Goal: Information Seeking & Learning: Learn about a topic

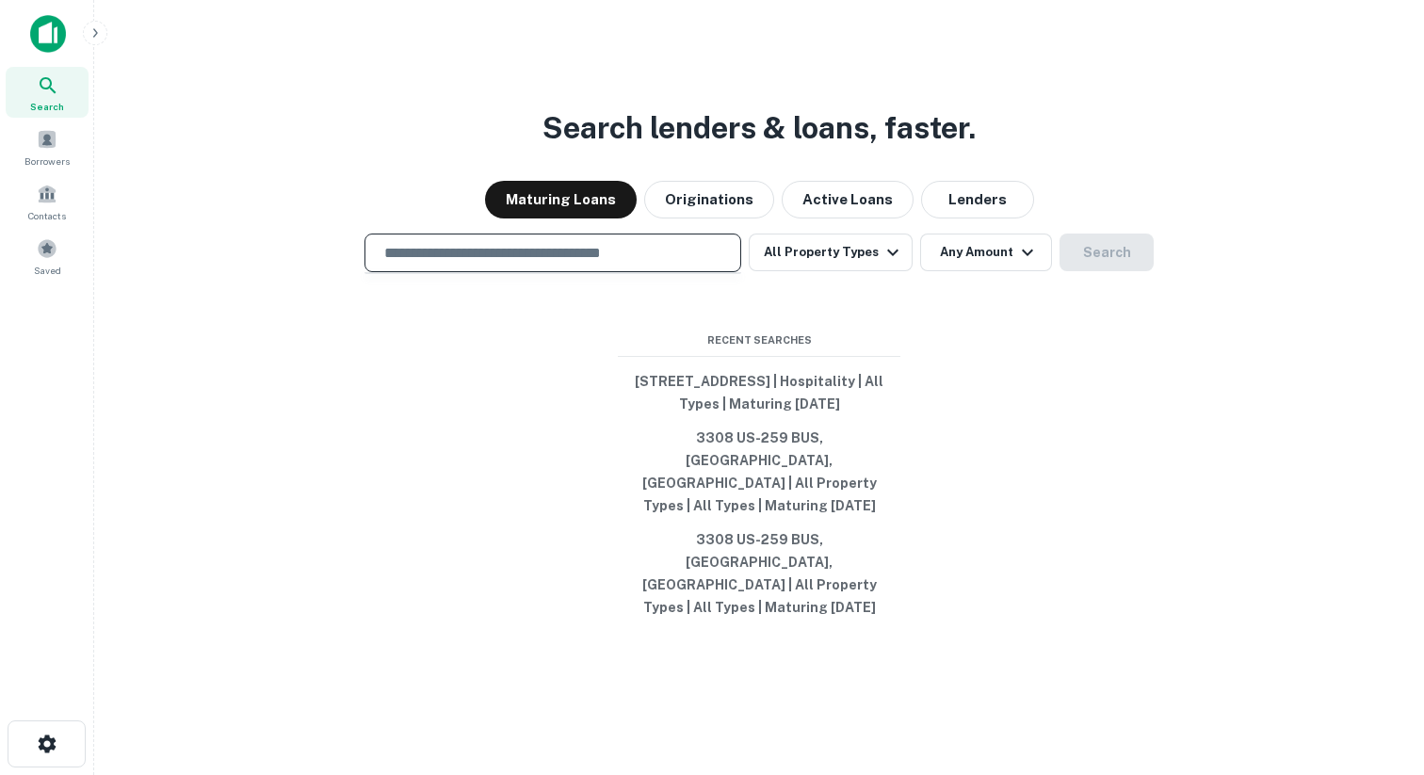
click at [459, 259] on input "text" at bounding box center [553, 253] width 360 height 22
paste input "**********"
type input "**********"
click at [1086, 250] on button "Search" at bounding box center [1107, 253] width 94 height 38
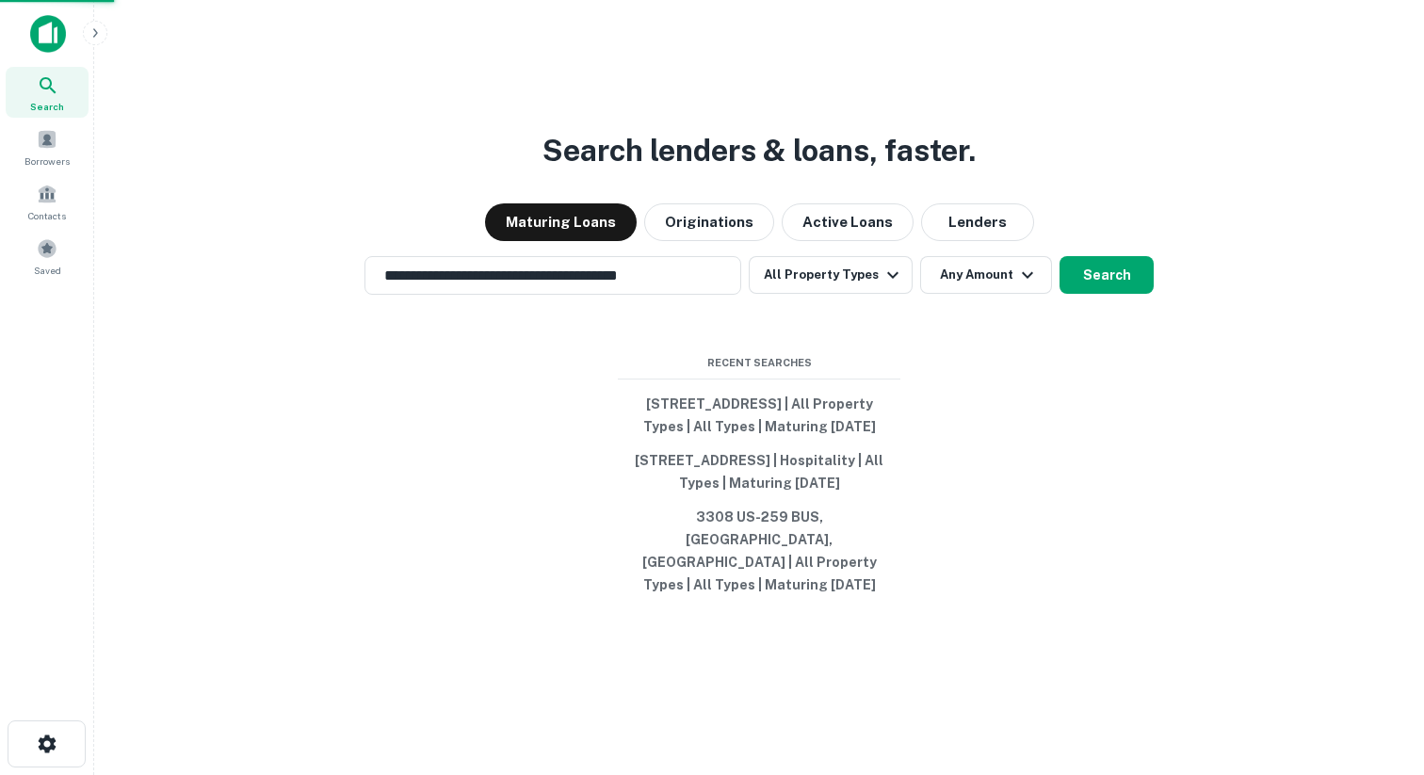
click at [611, 310] on div "[STREET_ADDRESS]" at bounding box center [713, 309] width 374 height 34
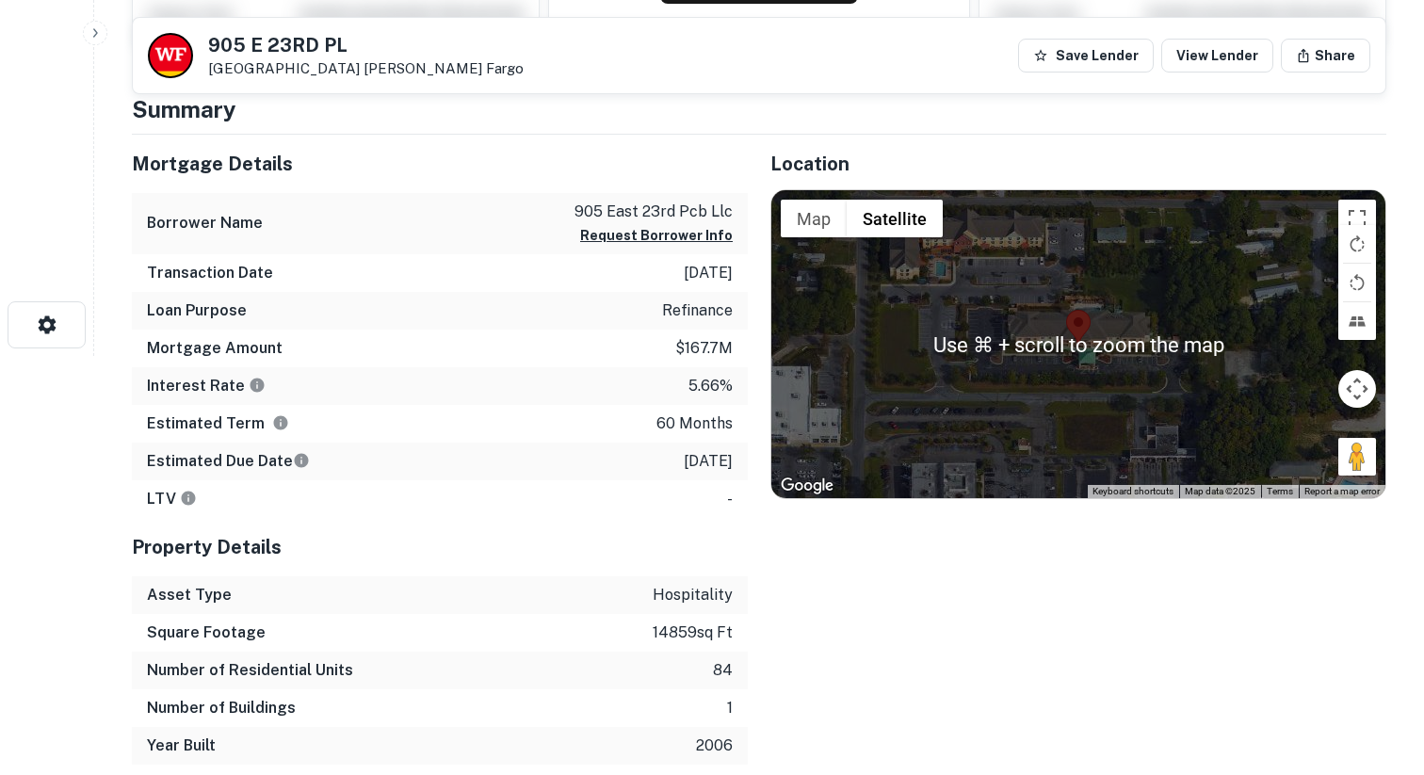
scroll to position [409, 0]
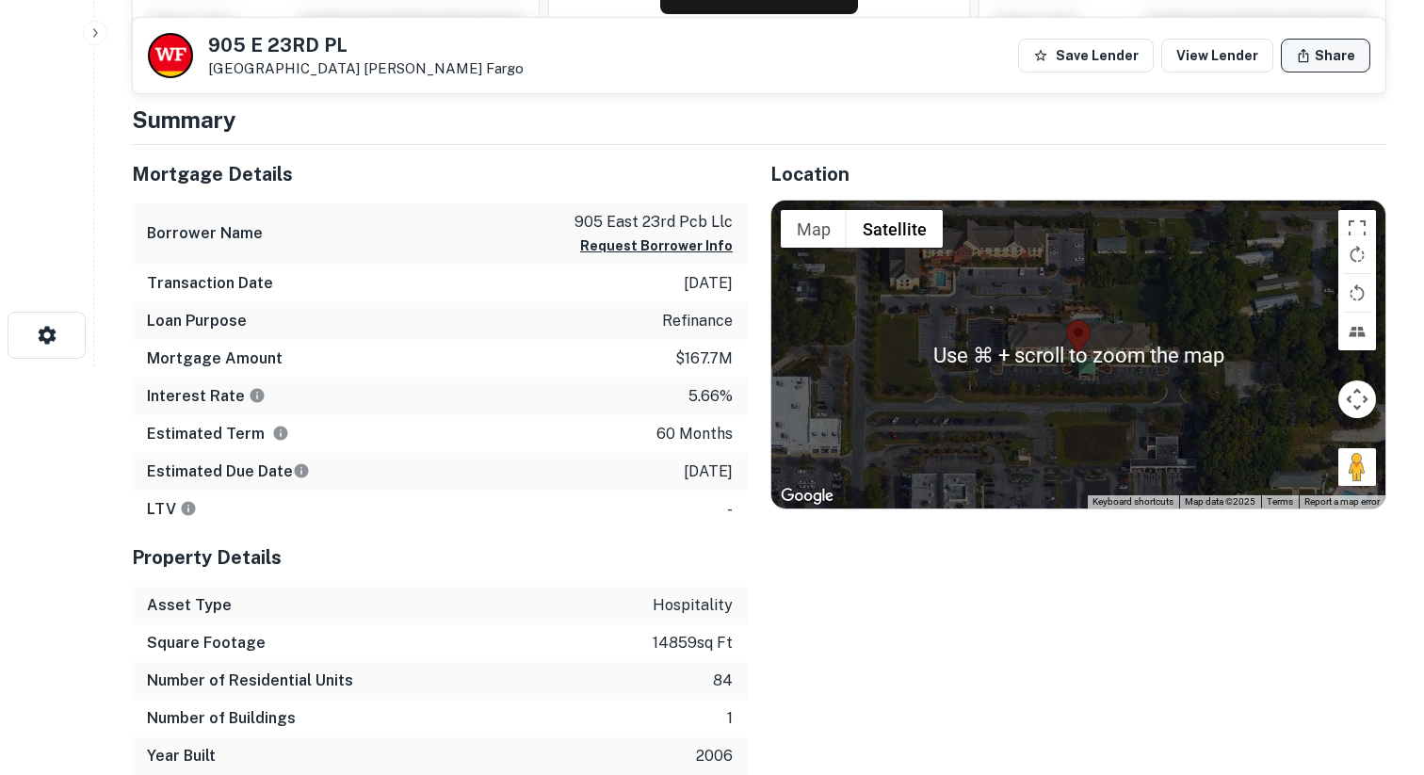
click at [1319, 62] on button "Share" at bounding box center [1325, 56] width 89 height 34
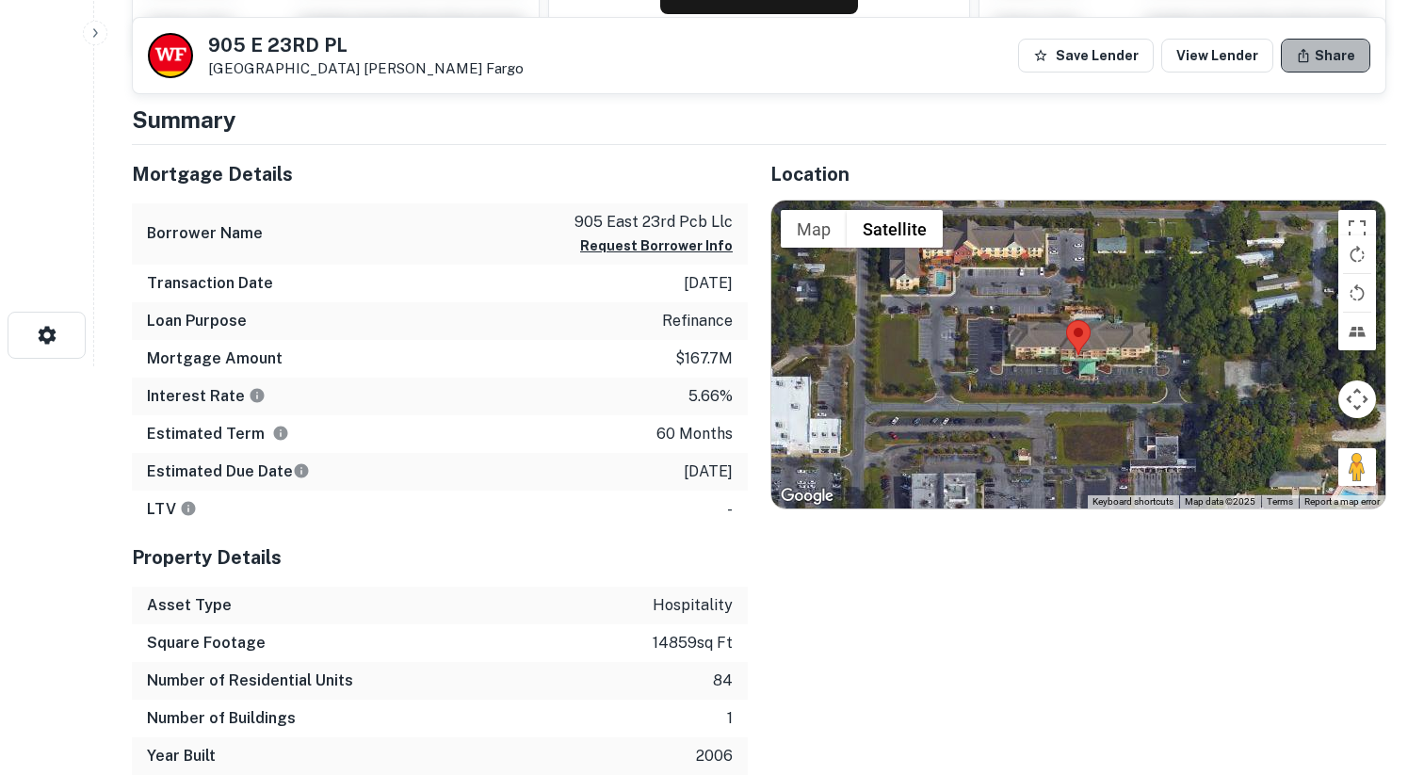
click at [1349, 56] on button "Share" at bounding box center [1325, 56] width 89 height 34
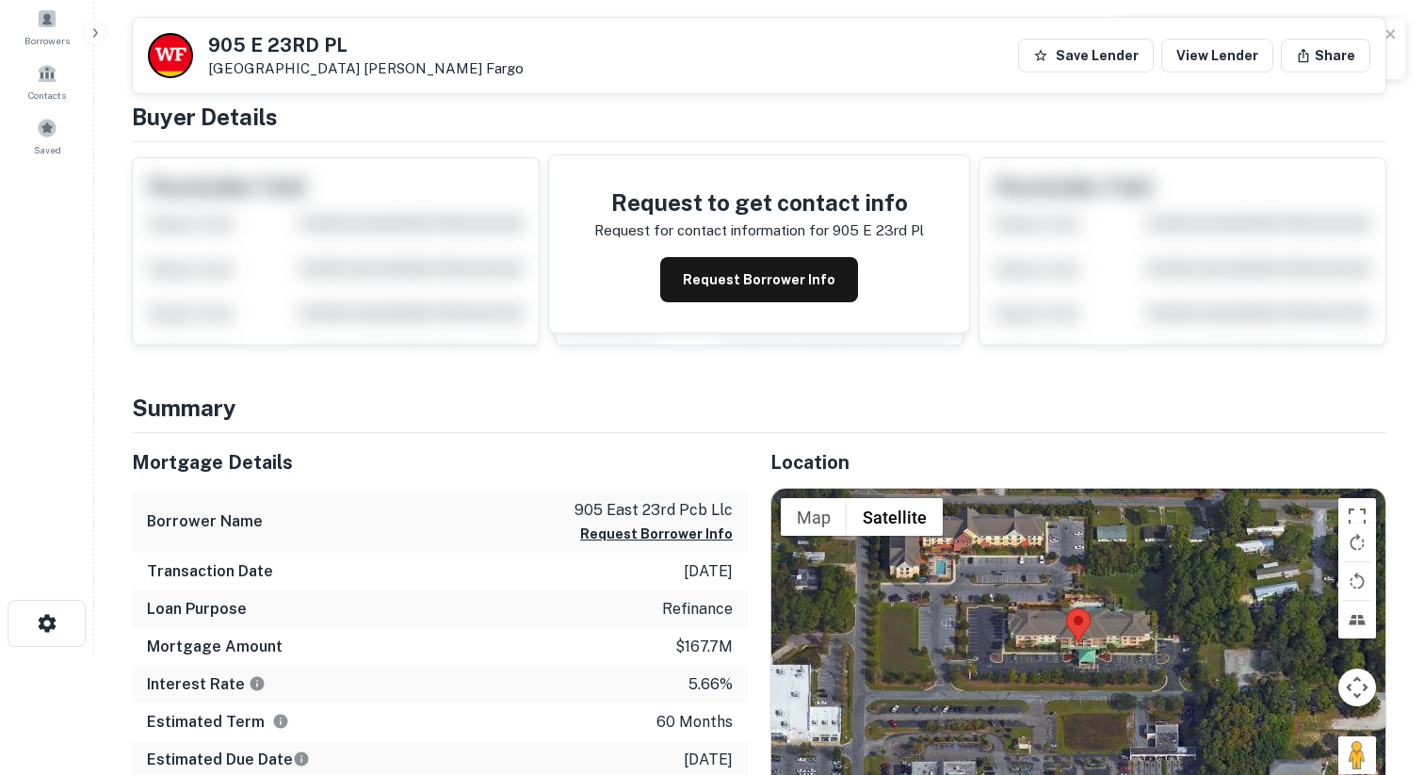
scroll to position [0, 0]
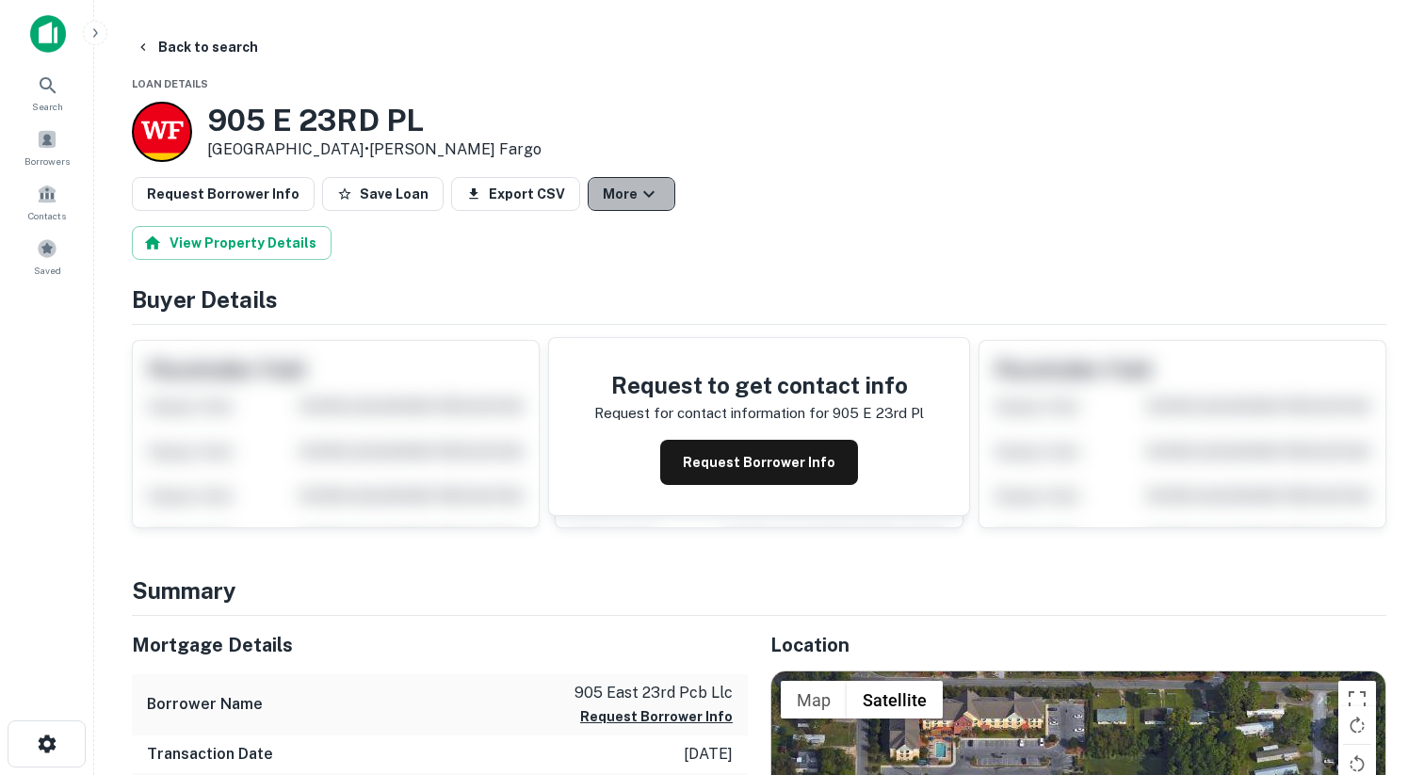
click at [610, 186] on button "More" at bounding box center [632, 194] width 88 height 34
click at [712, 478] on div at bounding box center [712, 387] width 1424 height 775
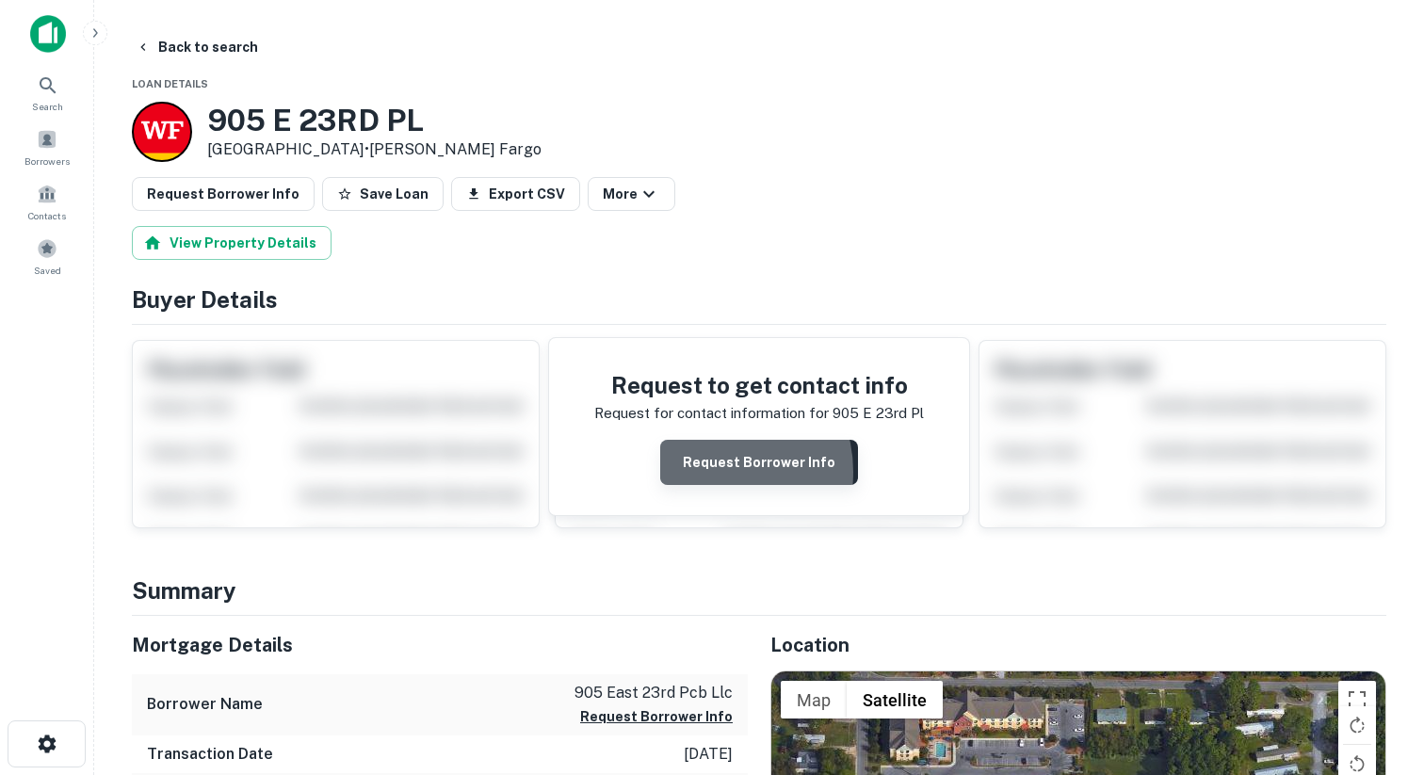
click at [712, 471] on button "Request Borrower Info" at bounding box center [759, 462] width 198 height 45
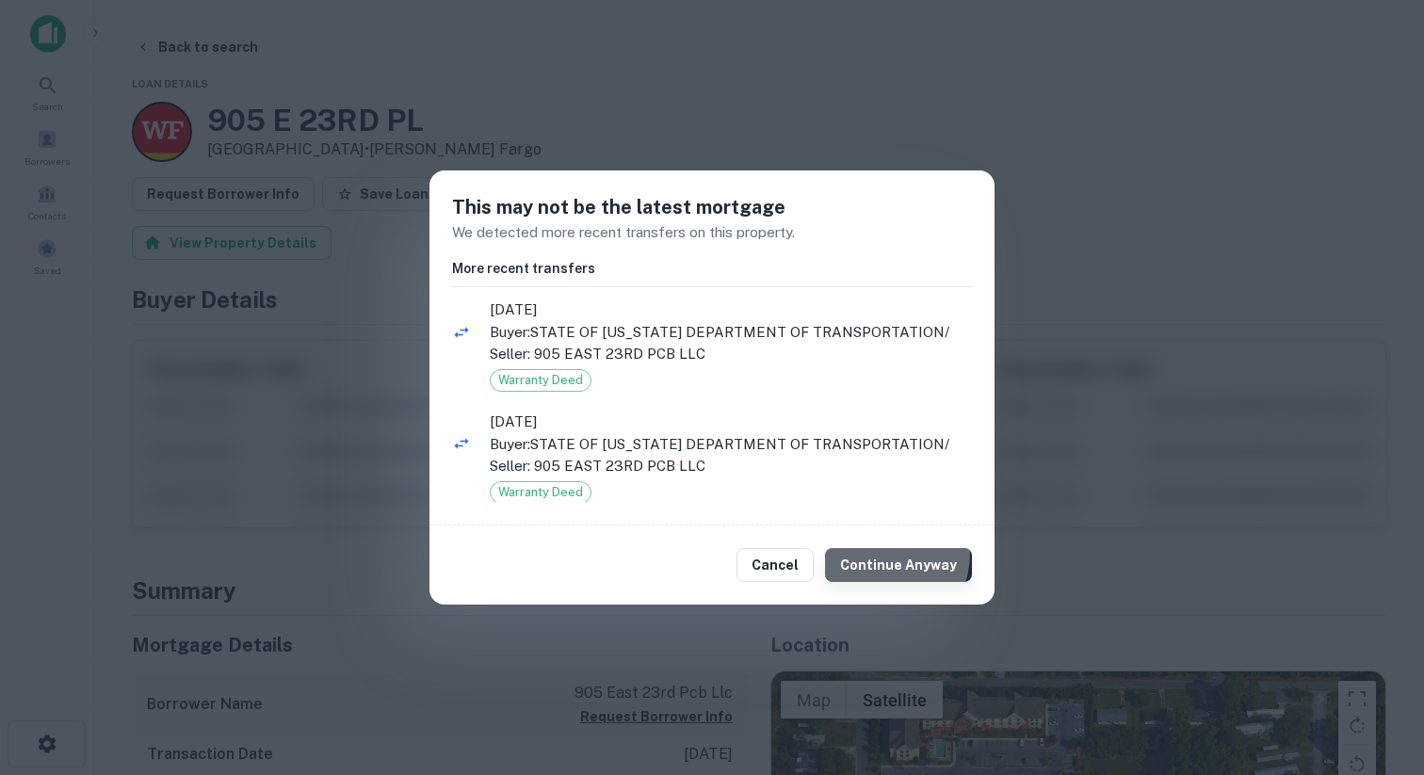
click at [882, 552] on button "Continue Anyway" at bounding box center [898, 565] width 147 height 34
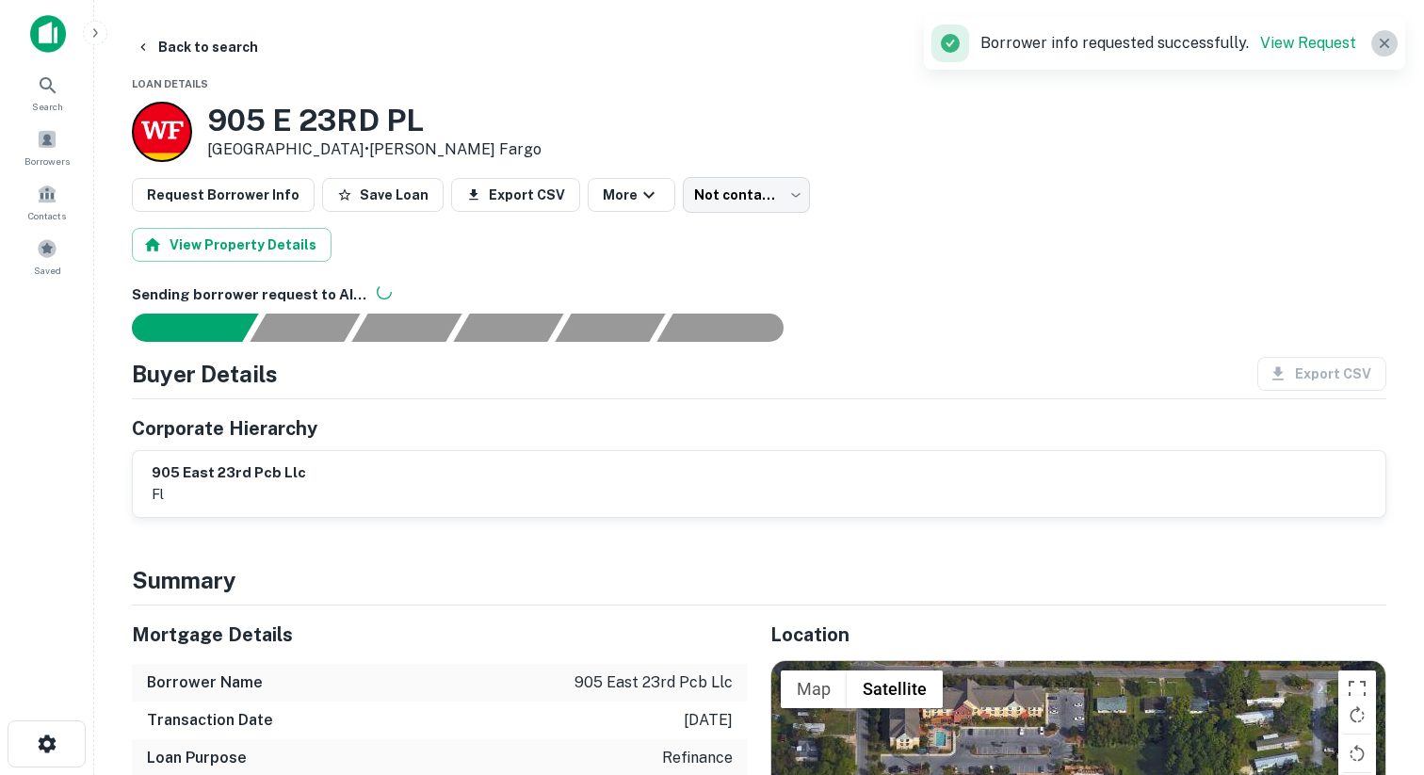
click at [1383, 44] on icon "button" at bounding box center [1384, 43] width 9 height 9
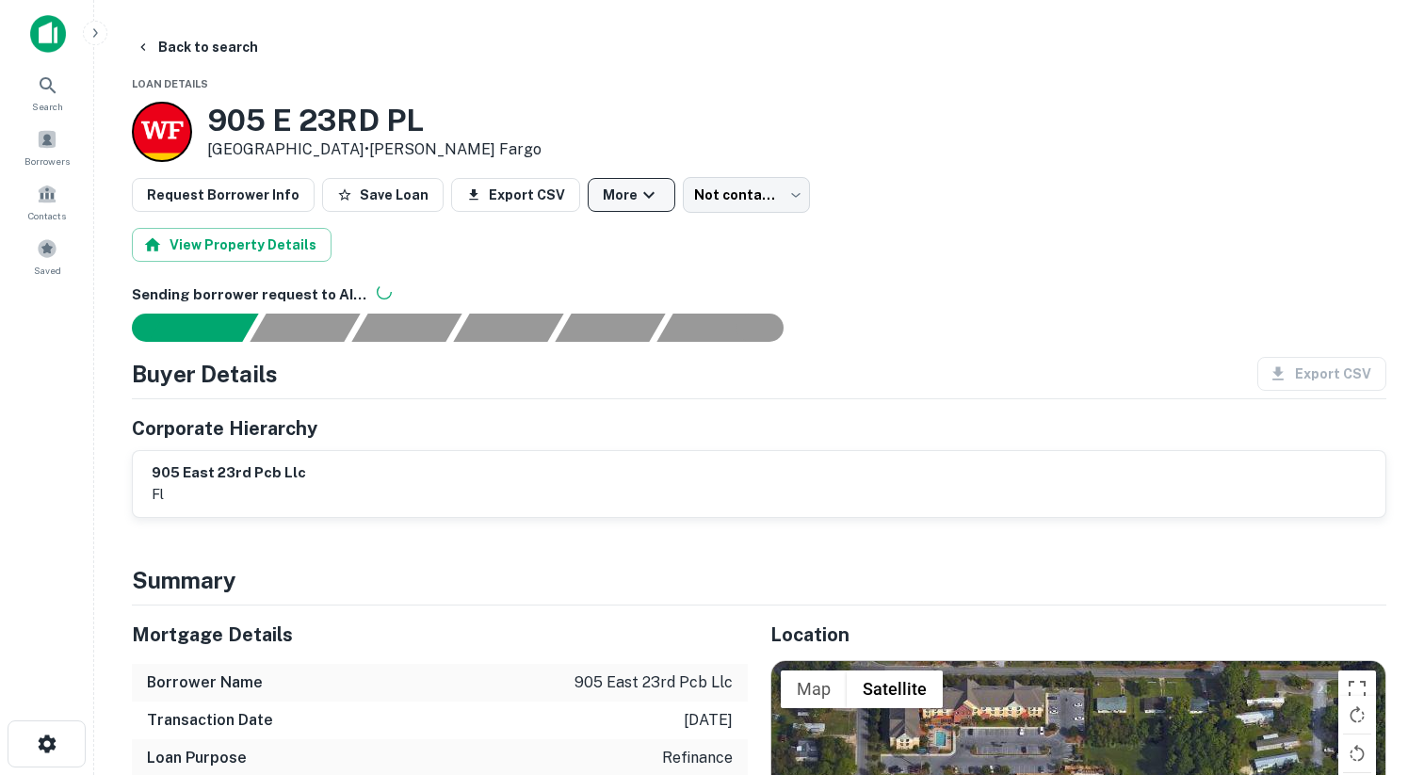
click at [638, 189] on icon "button" at bounding box center [649, 195] width 23 height 23
click at [843, 93] on div at bounding box center [712, 387] width 1424 height 775
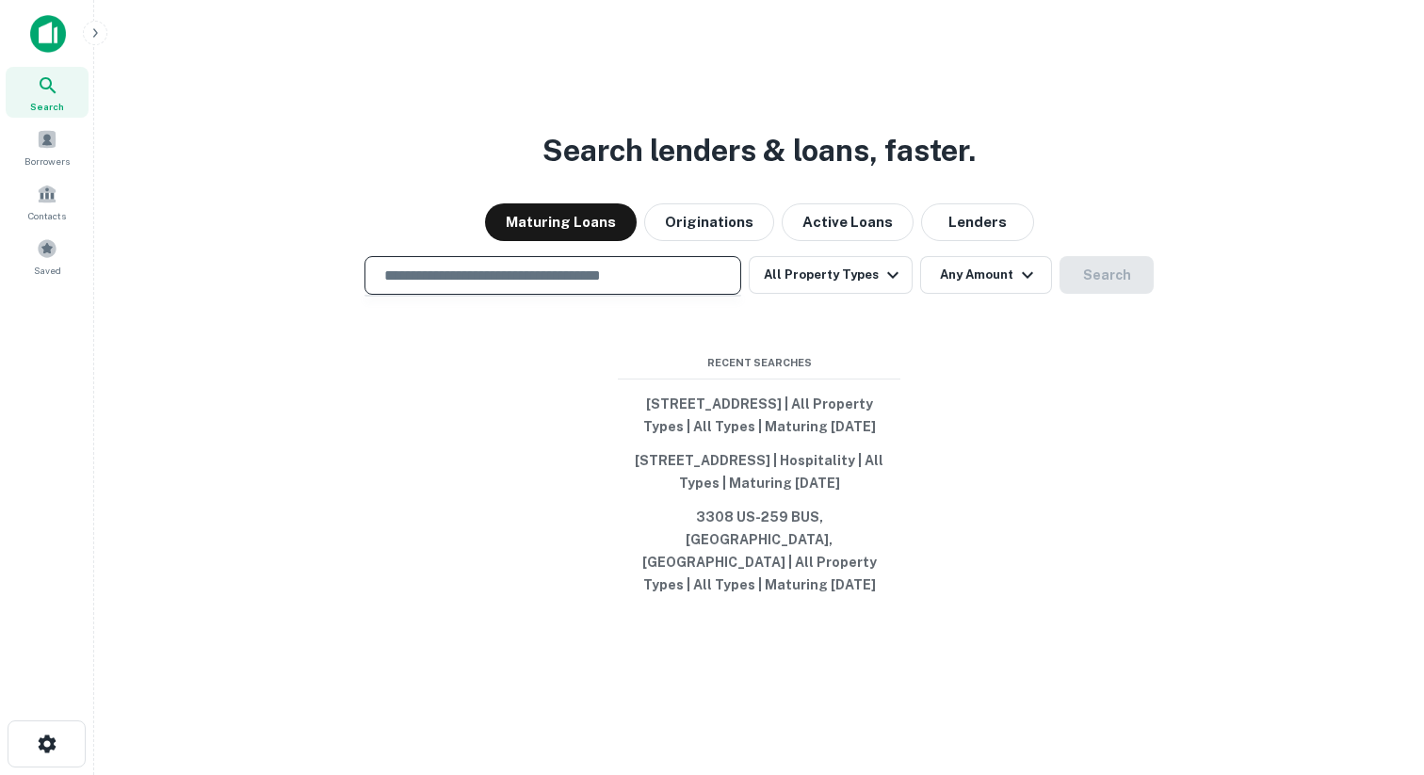
click at [507, 265] on input "text" at bounding box center [553, 276] width 360 height 22
paste input "**********"
type input "**********"
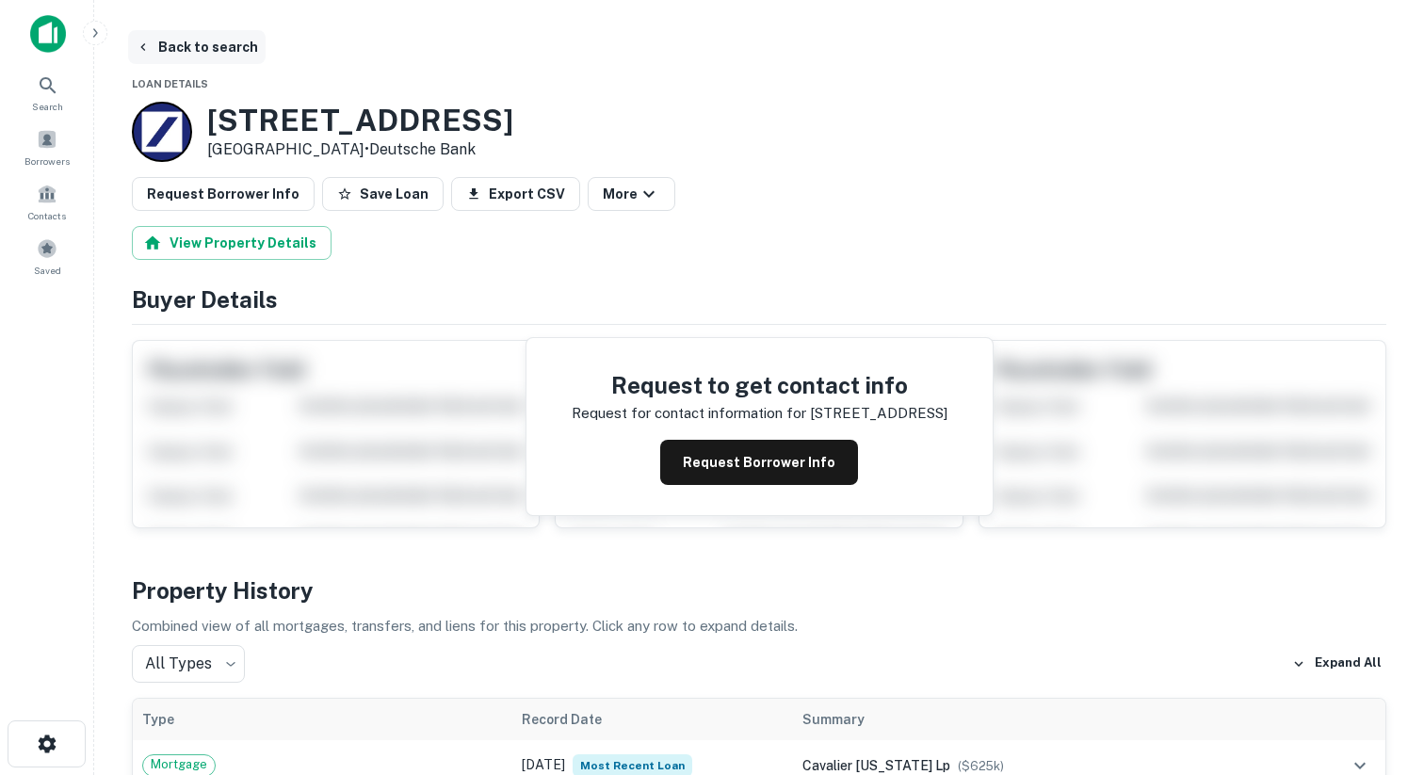
click at [141, 48] on icon "button" at bounding box center [142, 47] width 5 height 8
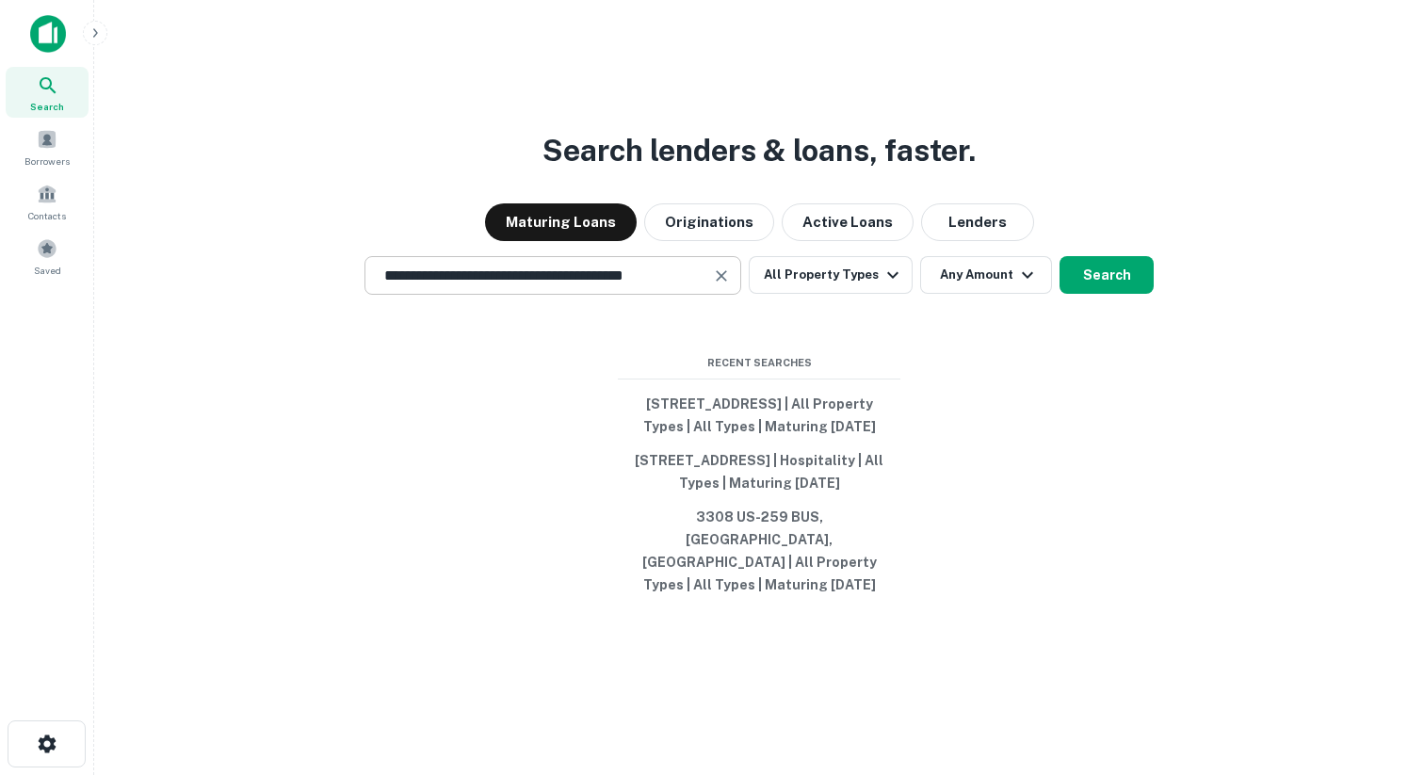
click at [446, 266] on input "**********" at bounding box center [539, 276] width 332 height 22
paste input "*"
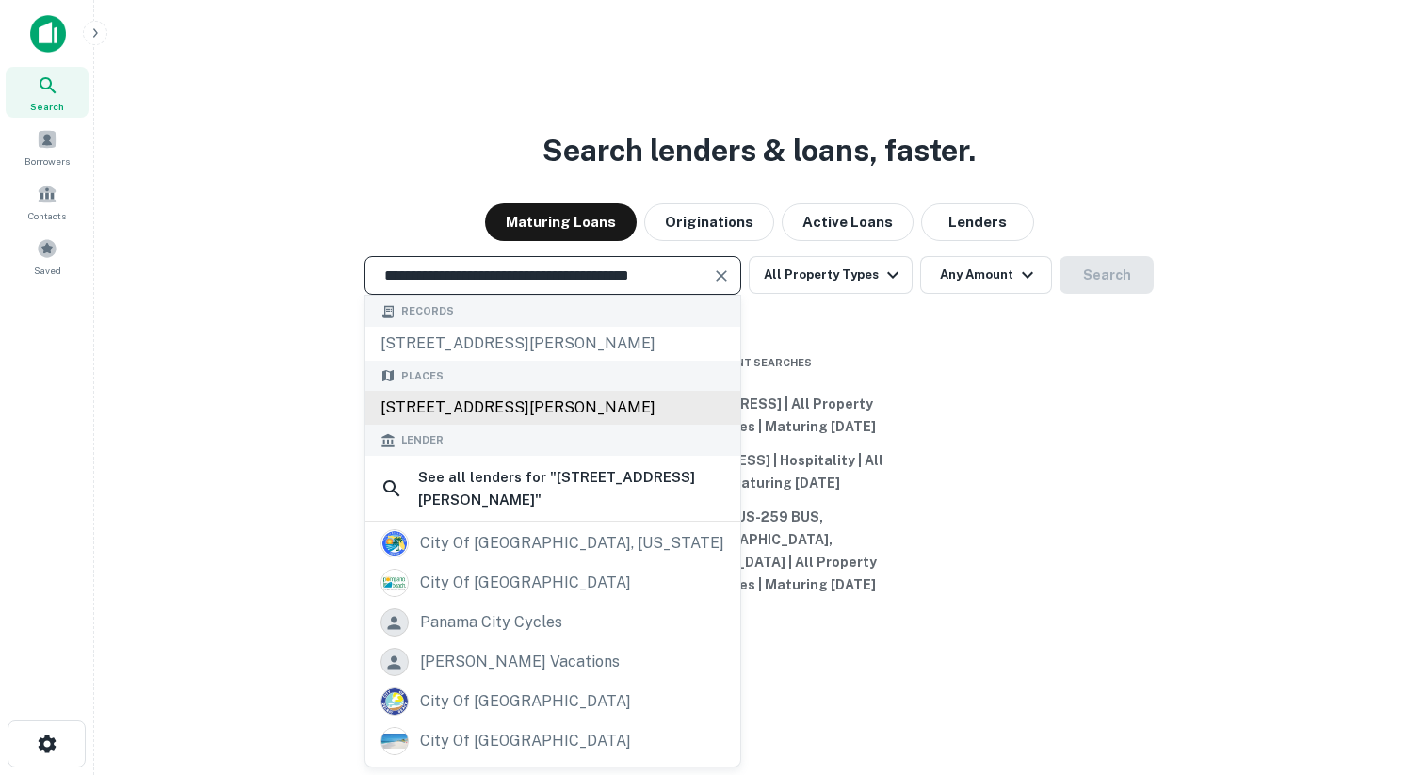
click at [449, 391] on div "2909 Thomas Dr, Panama City Beach, FL 32408, USA" at bounding box center [552, 408] width 375 height 34
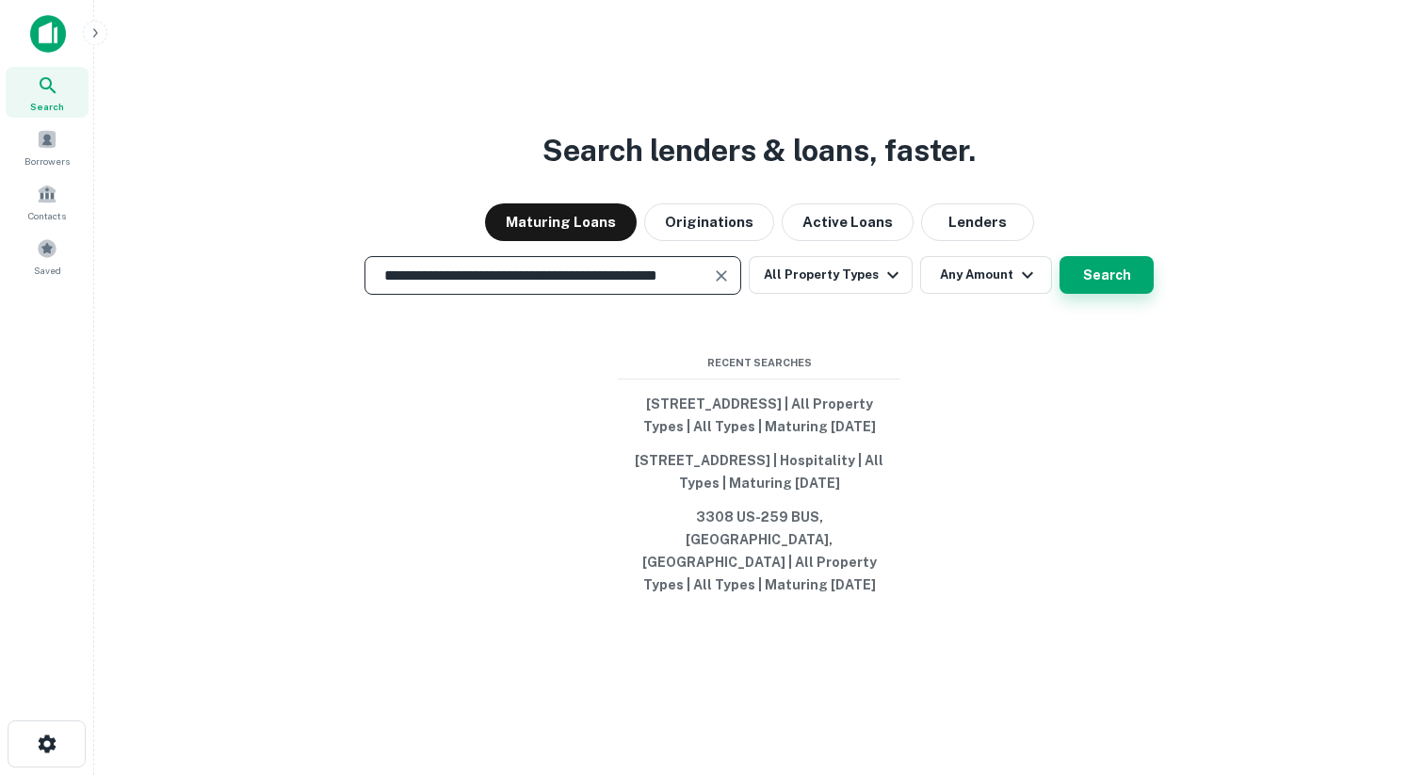
type input "**********"
click at [1109, 264] on button "Search" at bounding box center [1107, 275] width 94 height 38
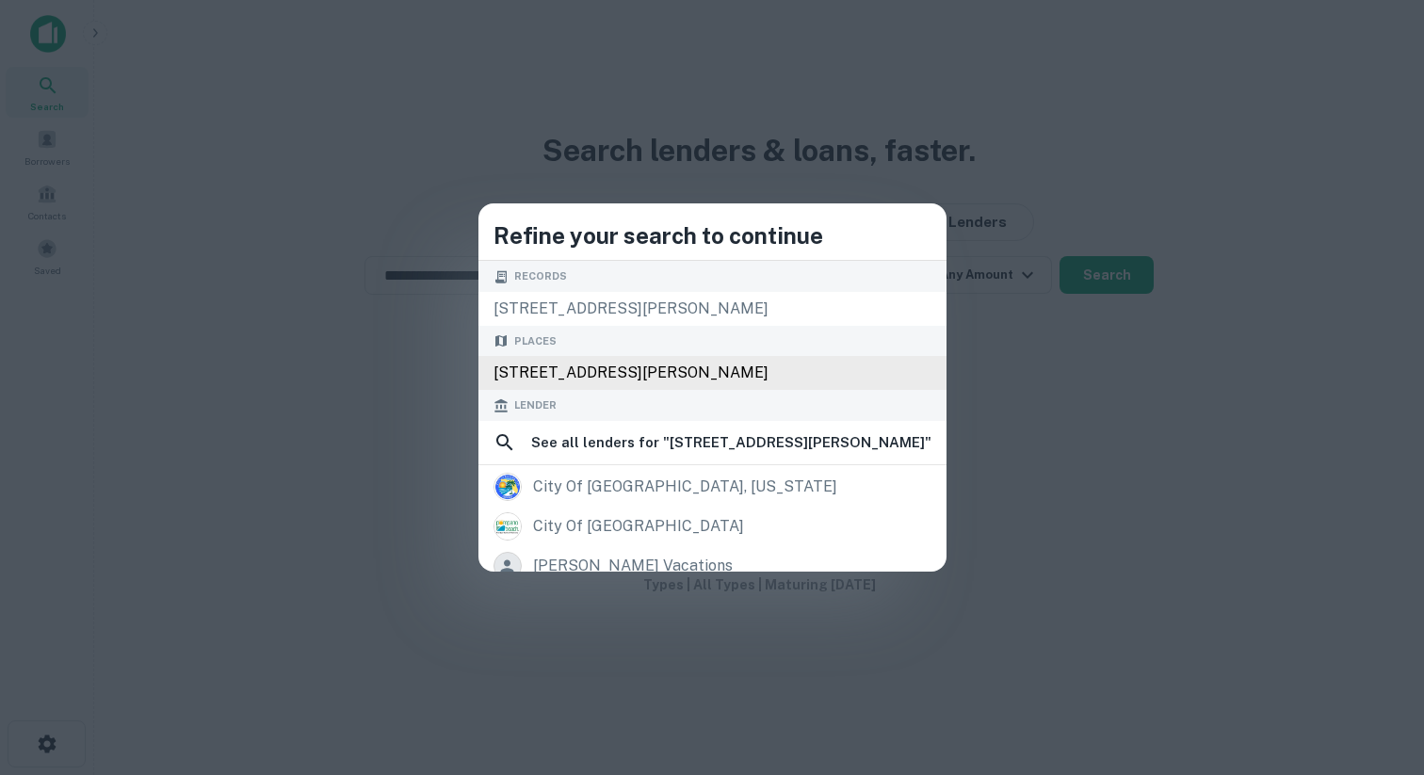
click at [513, 370] on div "2909 Thomas Dr, Panama City Beach, FL 32408, USA" at bounding box center [712, 373] width 468 height 34
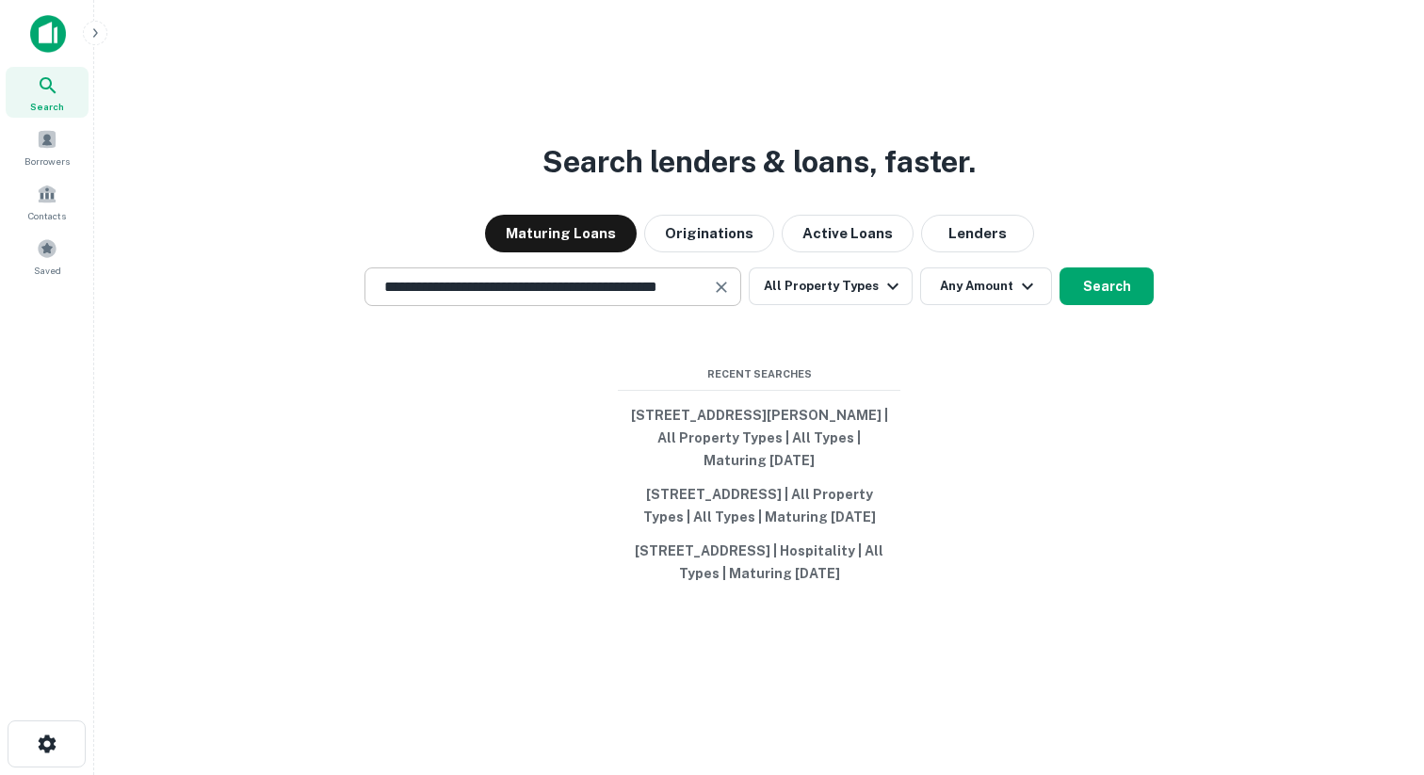
click at [504, 276] on input "**********" at bounding box center [539, 287] width 332 height 22
click at [1079, 267] on button "Search" at bounding box center [1107, 286] width 94 height 38
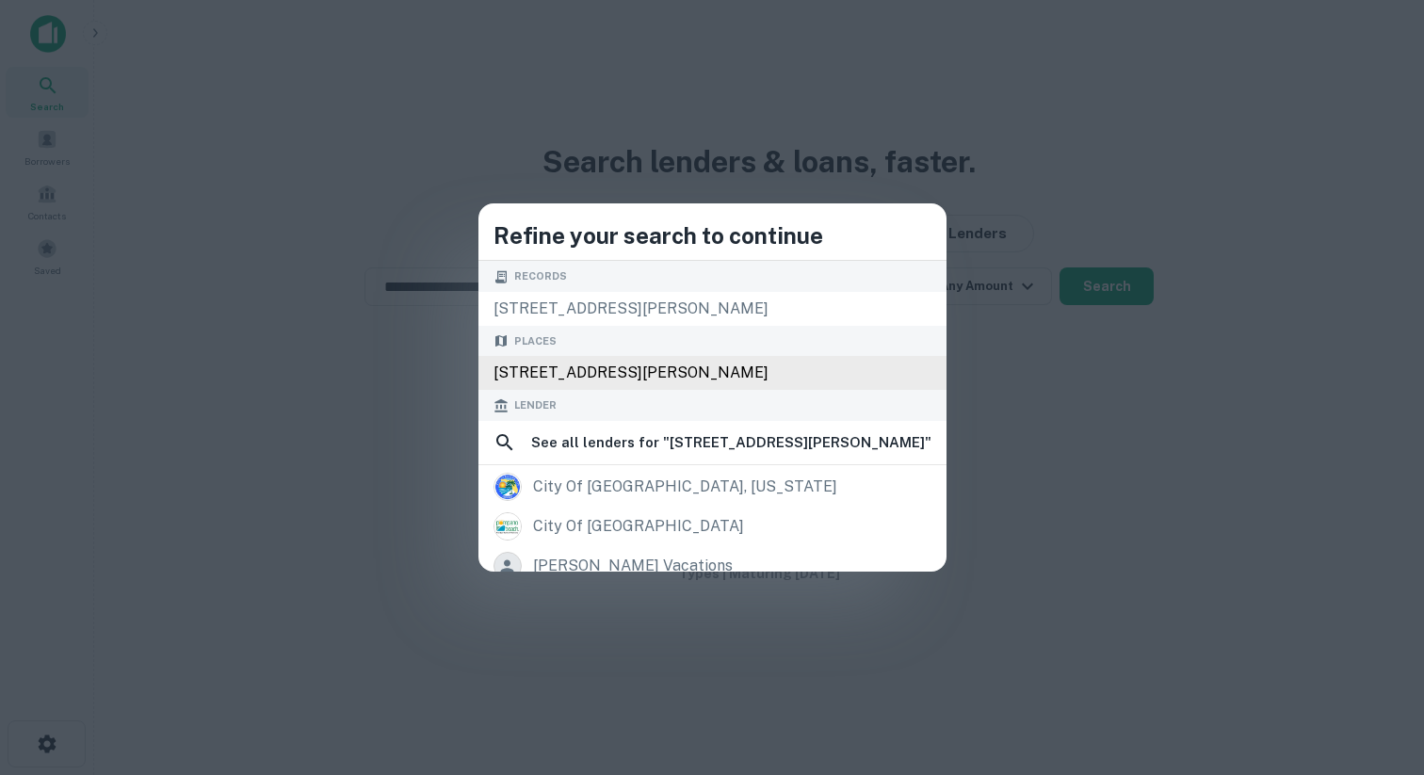
click at [641, 365] on div "2909 Thomas Dr, Panama City Beach, FL 32408, USA" at bounding box center [712, 373] width 468 height 34
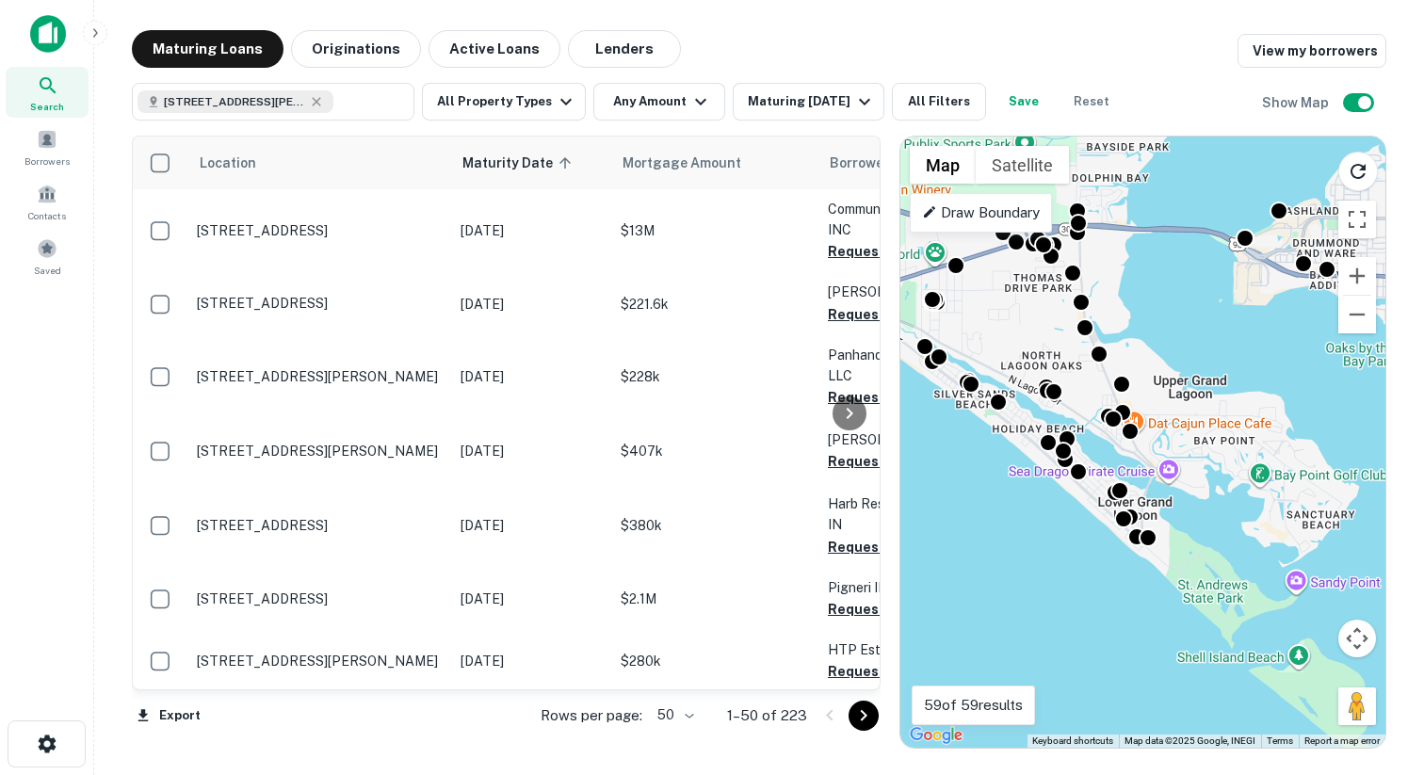
click at [1143, 443] on gmp-advanced-marker at bounding box center [1143, 443] width 0 height 0
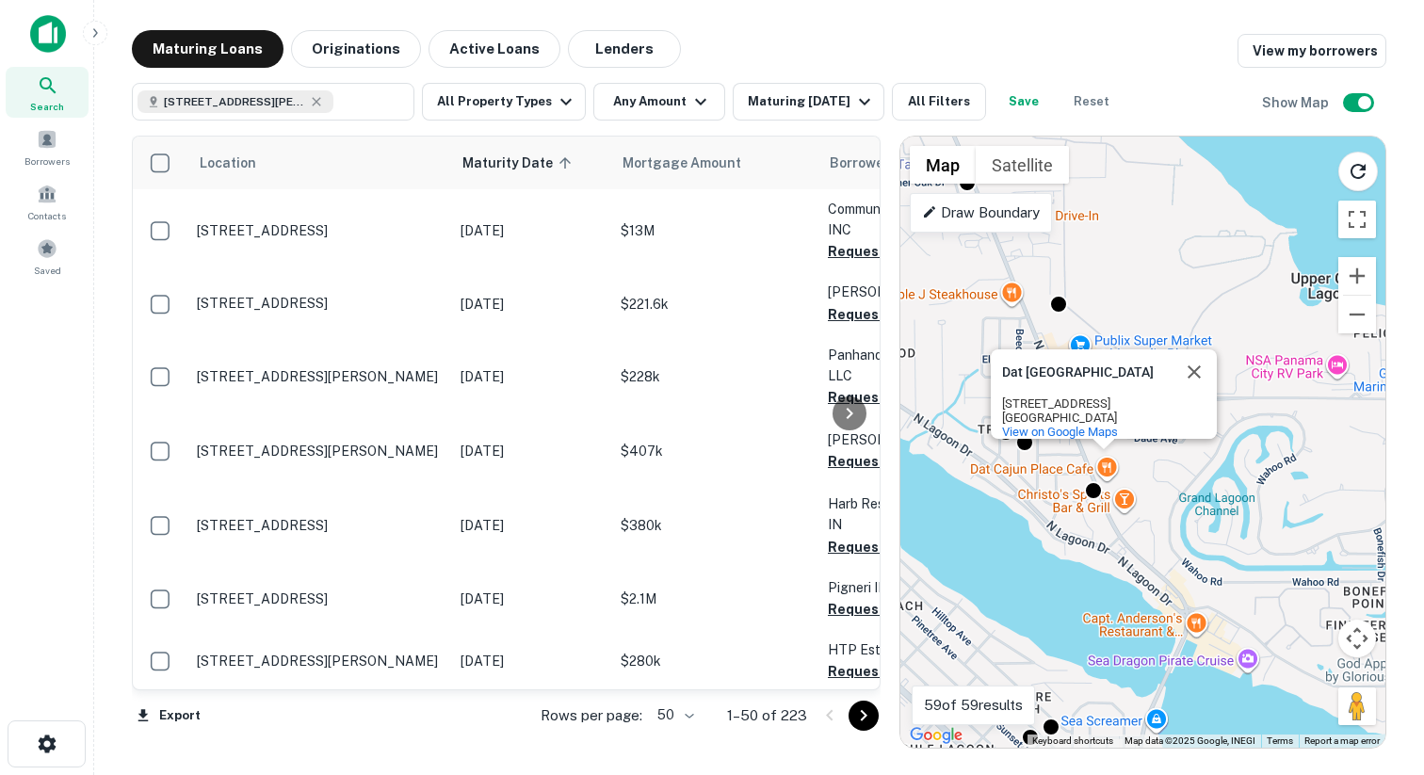
drag, startPoint x: 1233, startPoint y: 582, endPoint x: 1201, endPoint y: 580, distance: 32.1
click at [1201, 580] on div "To activate drag with keyboard, press Alt + Enter. Once in keyboard drag state,…" at bounding box center [1142, 442] width 485 height 611
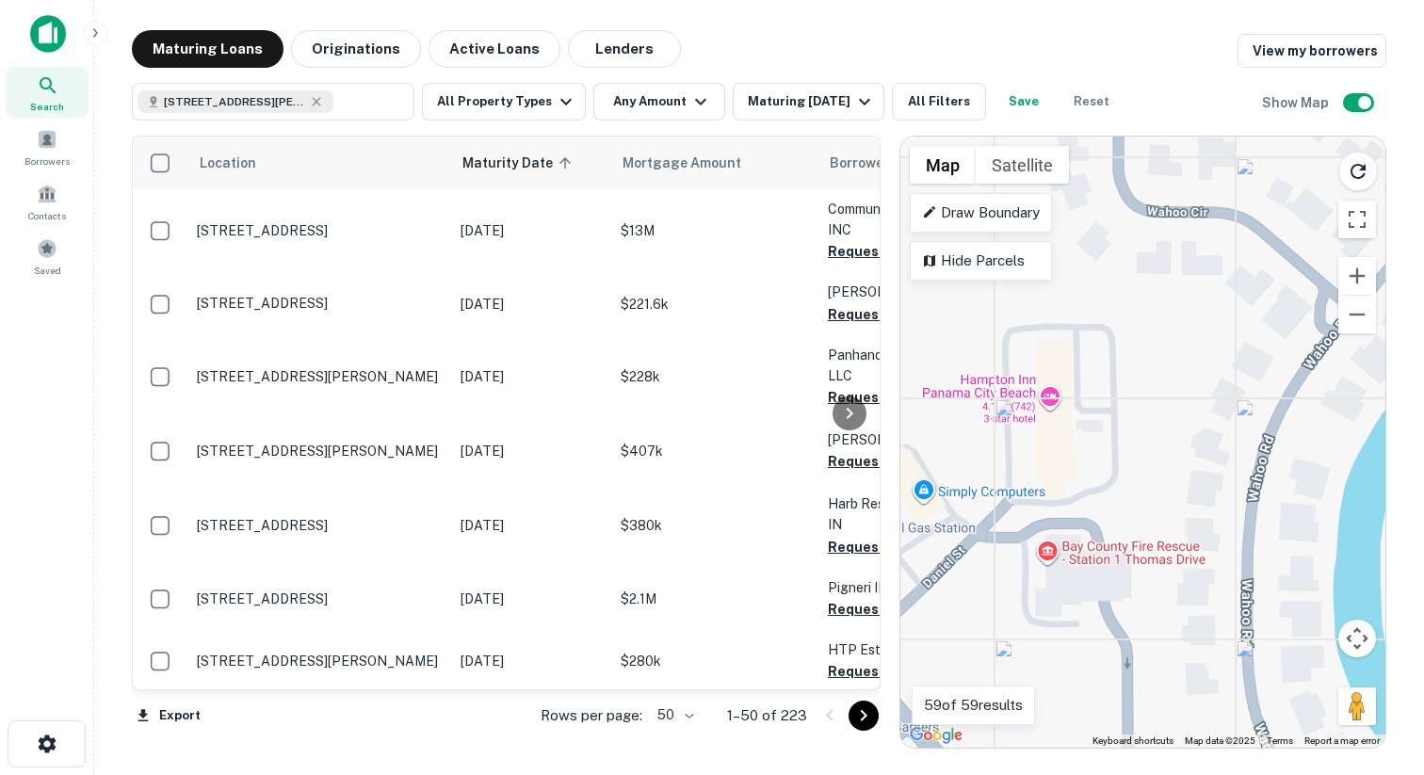
drag, startPoint x: 1061, startPoint y: 517, endPoint x: 1267, endPoint y: 517, distance: 205.3
click at [1267, 517] on div "To activate drag with keyboard, press Alt + Enter. Once in keyboard drag state,…" at bounding box center [1142, 442] width 485 height 611
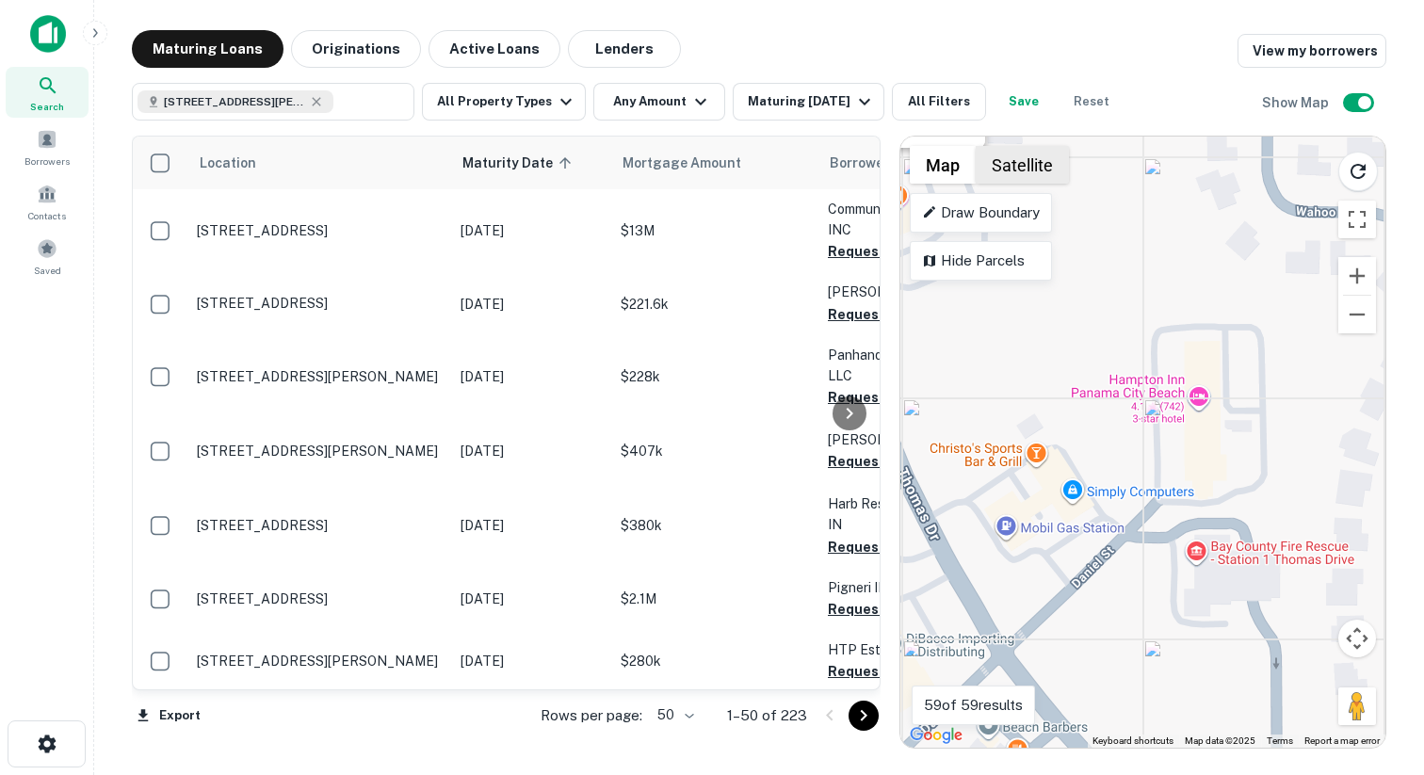
click at [993, 170] on button "Satellite" at bounding box center [1022, 165] width 93 height 38
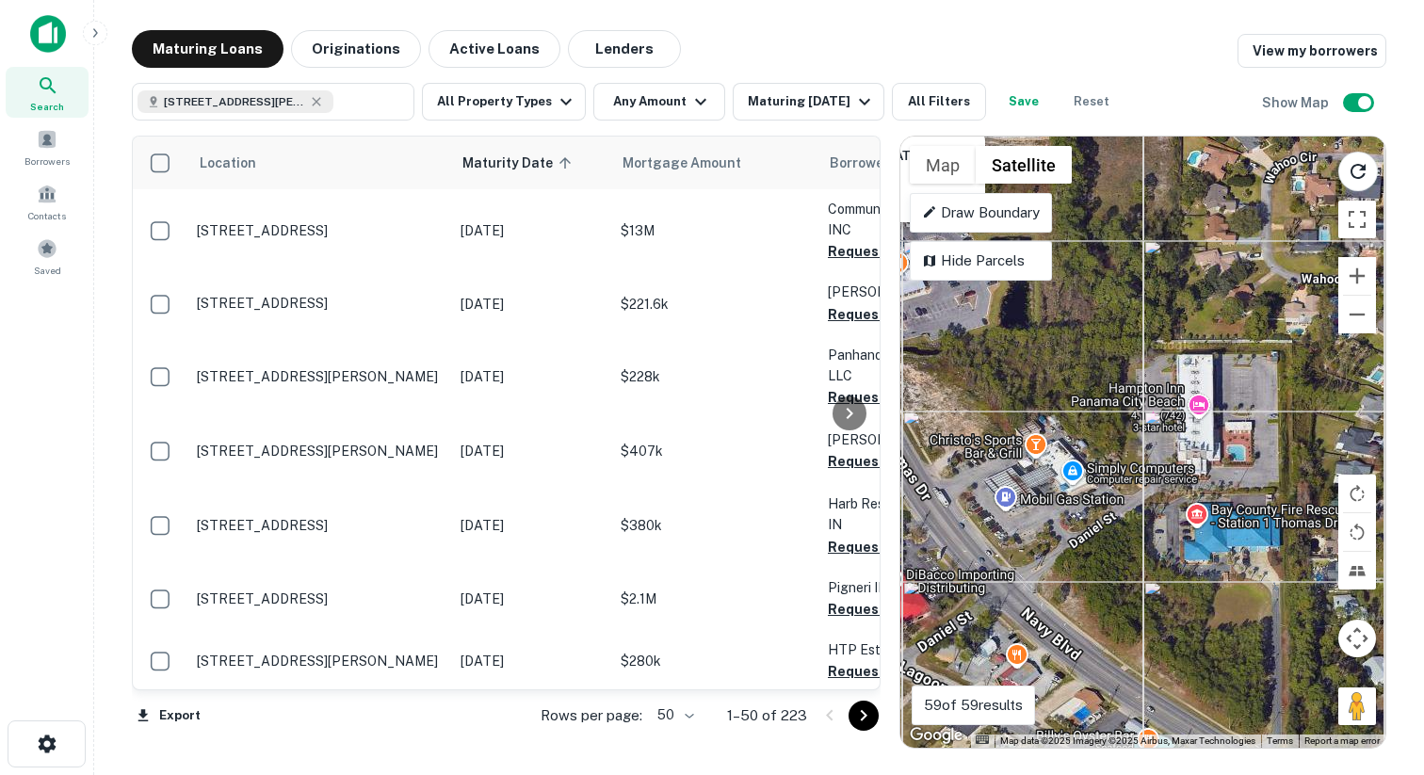
click at [1220, 432] on div "To activate drag with keyboard, press Alt + Enter. Once in keyboard drag state,…" at bounding box center [1142, 442] width 485 height 611
click at [1198, 437] on div "To activate drag with keyboard, press Alt + Enter. Once in keyboard drag state,…" at bounding box center [1142, 442] width 485 height 611
click at [1032, 37] on div "Maturing Loans Originations Active Loans Lenders View my borrowers" at bounding box center [759, 49] width 1255 height 38
click at [963, 139] on button "Close" at bounding box center [962, 155] width 45 height 45
click at [1194, 428] on div "To activate drag with keyboard, press Alt + Enter. Once in keyboard drag state,…" at bounding box center [1142, 442] width 485 height 611
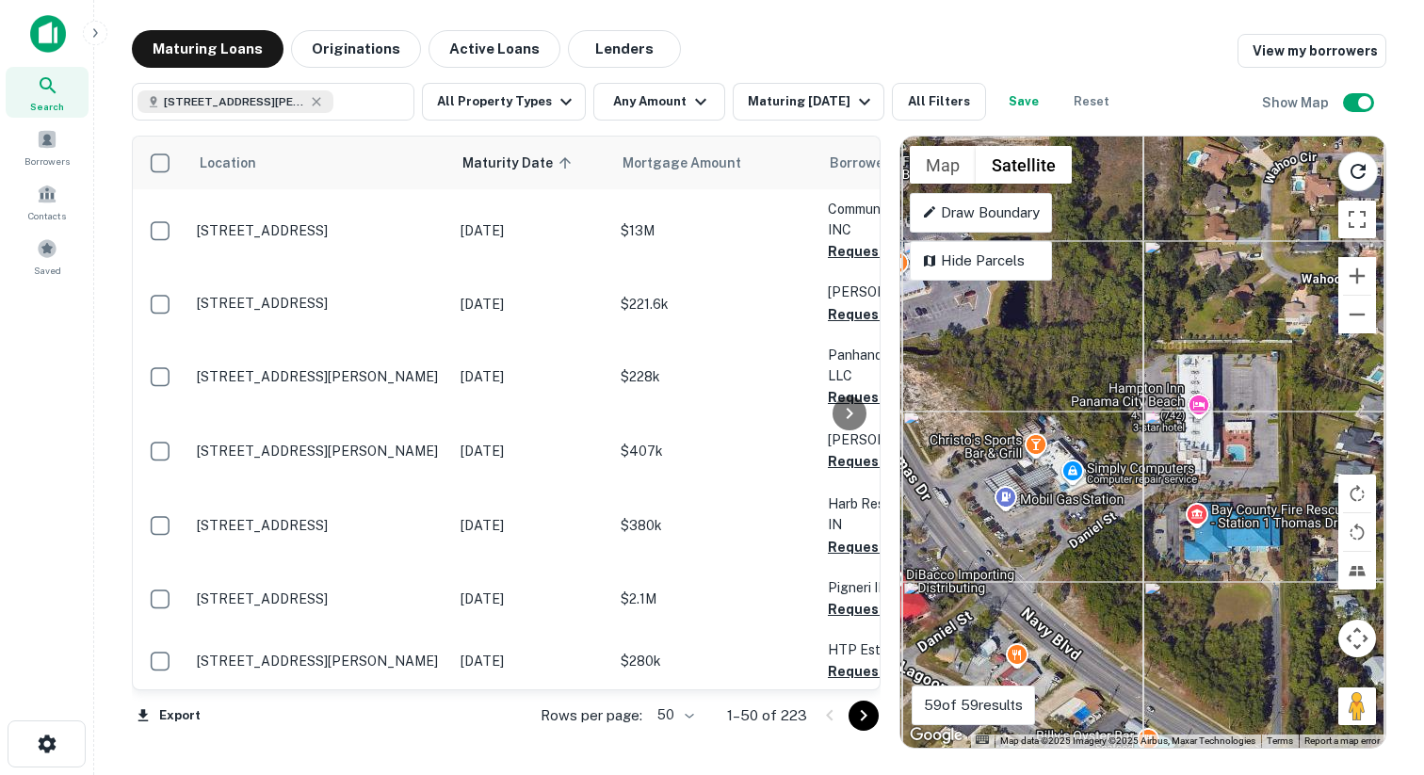
click at [1194, 428] on div "To activate drag with keyboard, press Alt + Enter. Once in keyboard drag state,…" at bounding box center [1142, 442] width 485 height 611
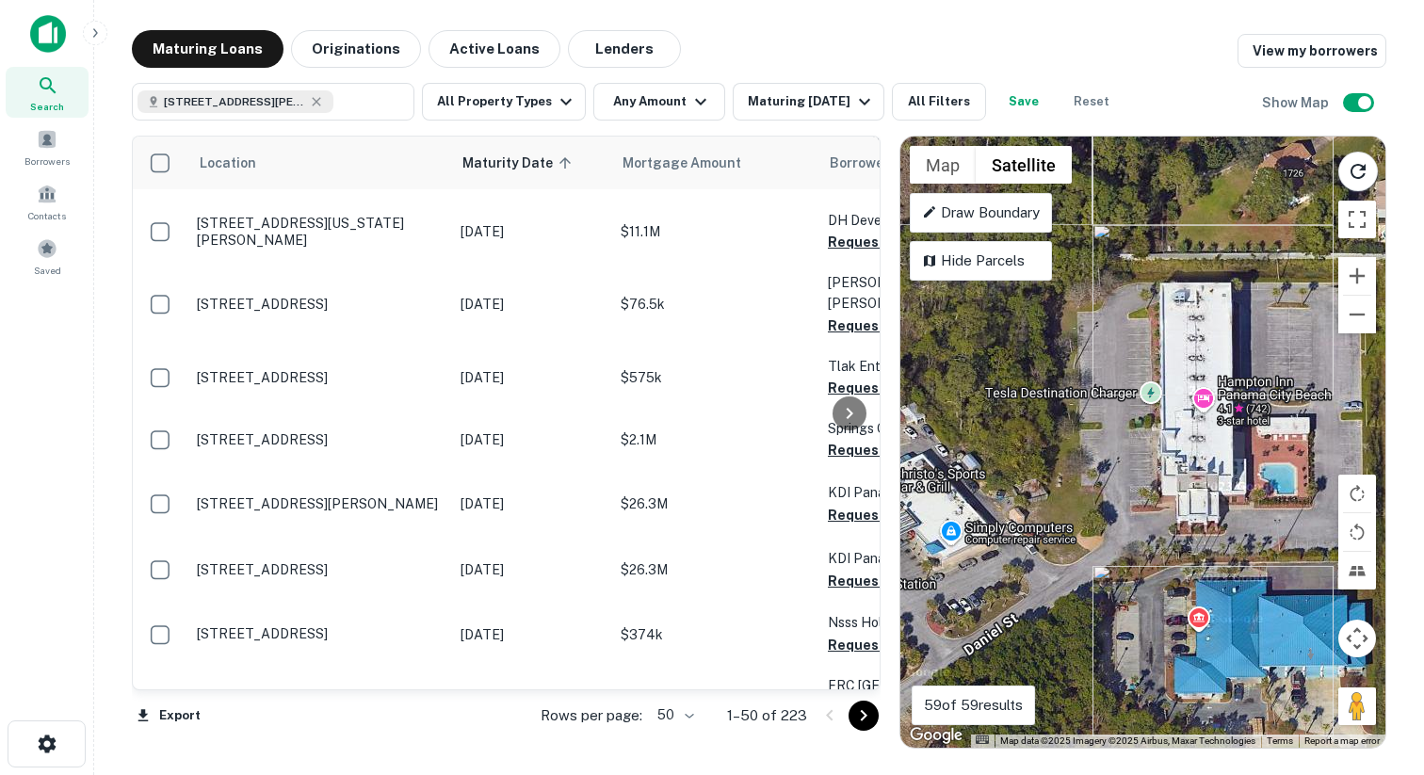
scroll to position [996, 0]
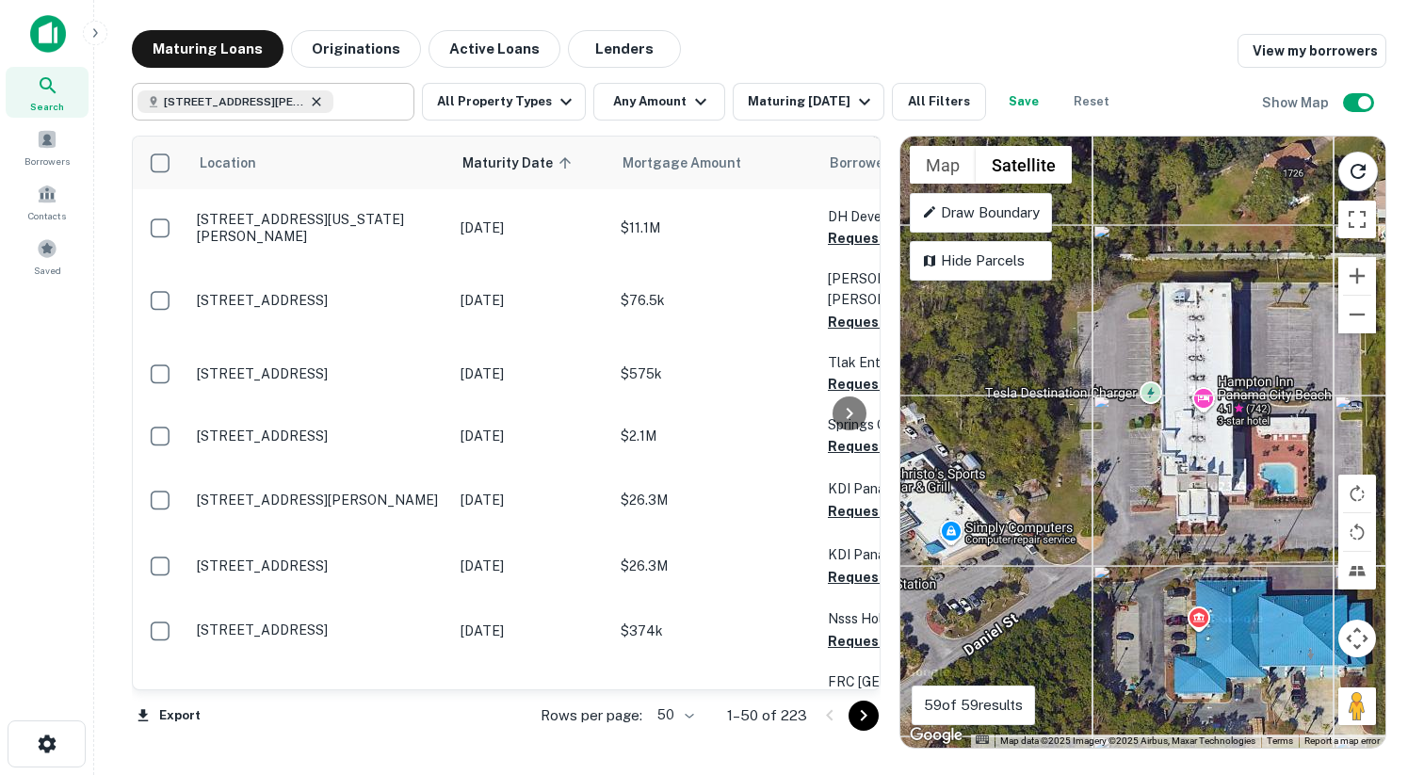
click at [318, 105] on icon at bounding box center [316, 101] width 15 height 15
type input "**********"
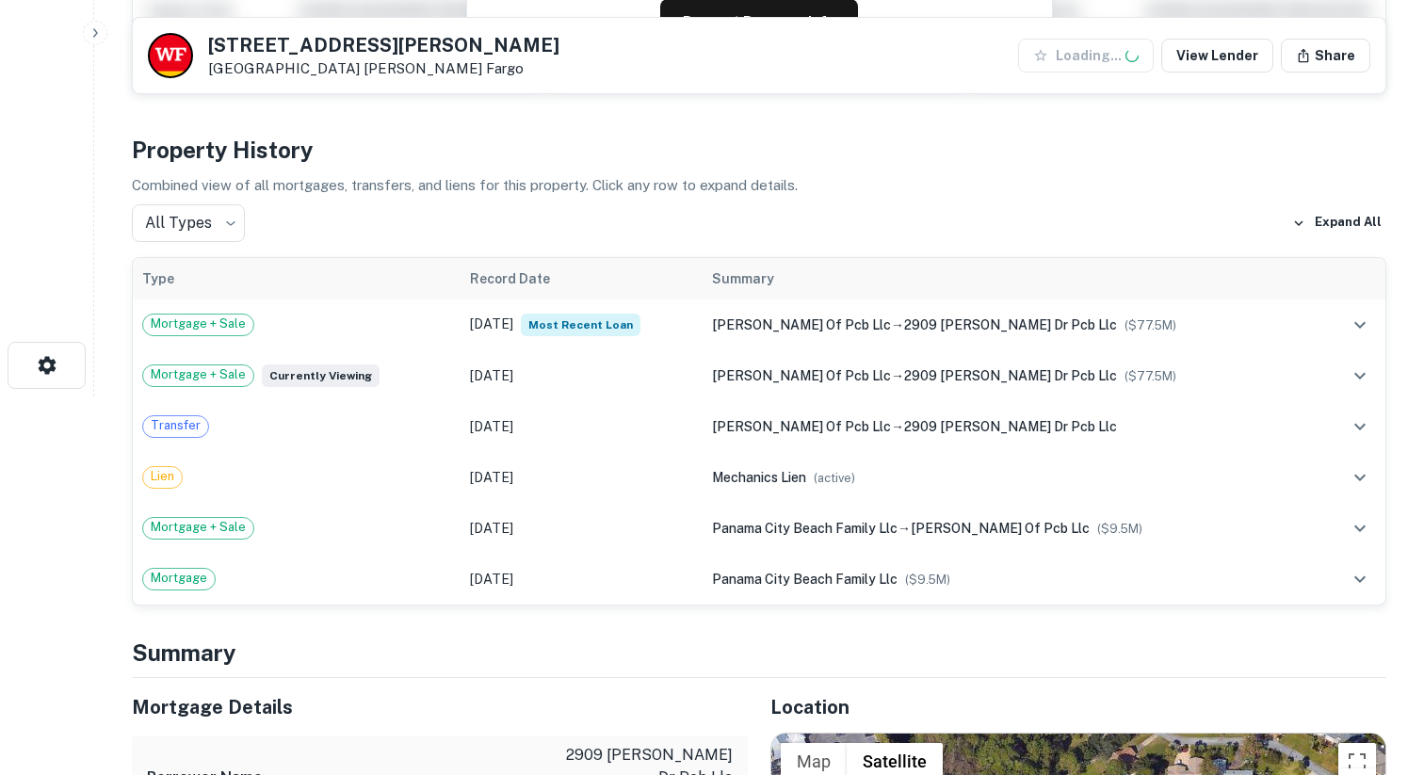
scroll to position [397, 0]
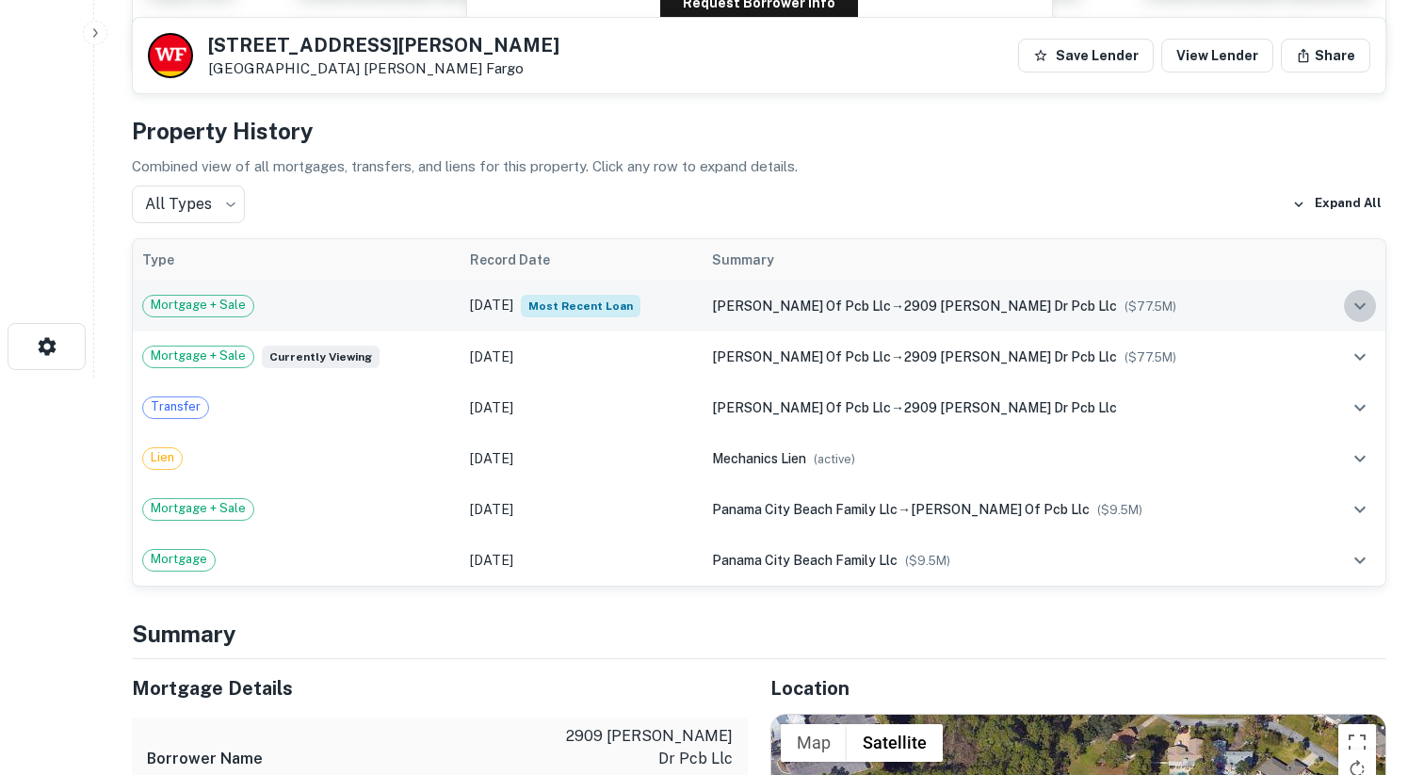
click at [1356, 302] on icon "expand row" at bounding box center [1360, 306] width 23 height 23
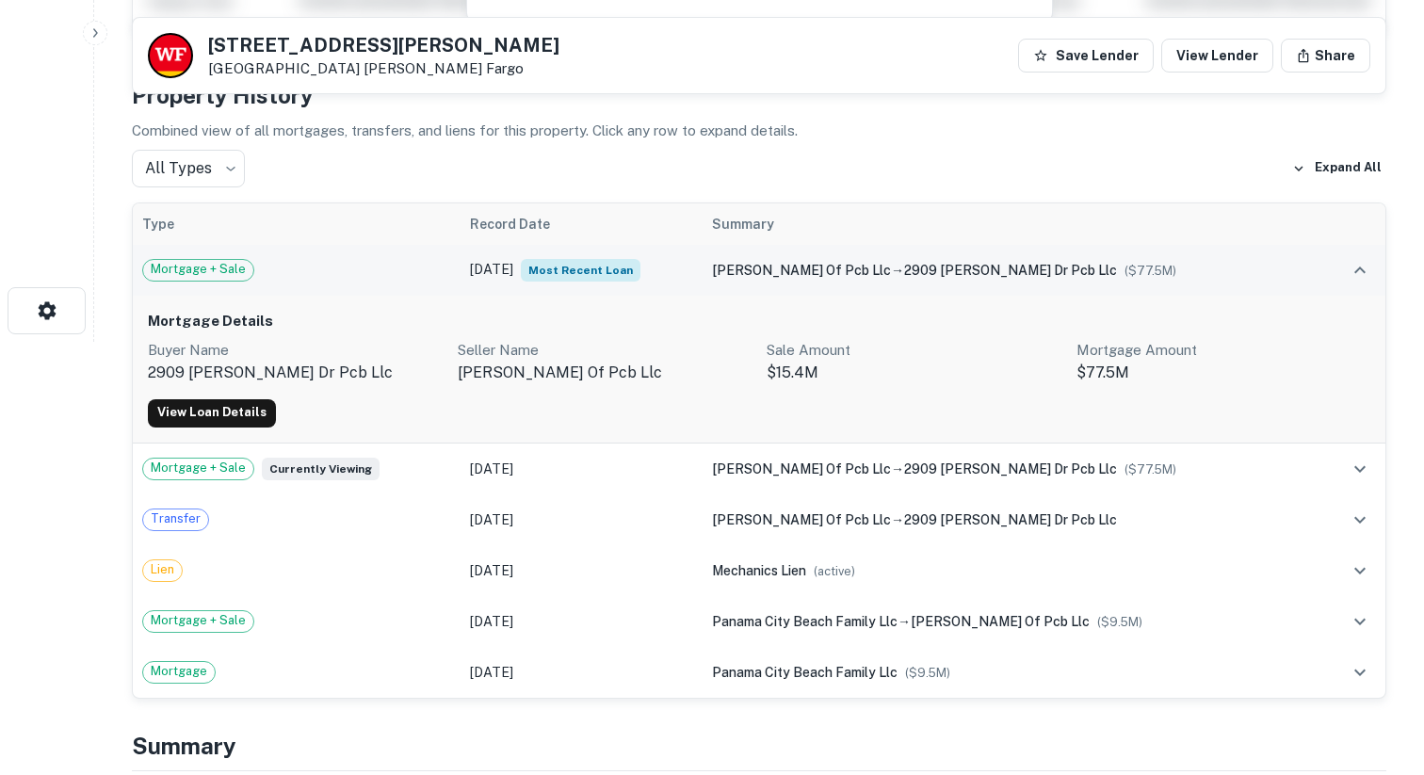
scroll to position [468, 0]
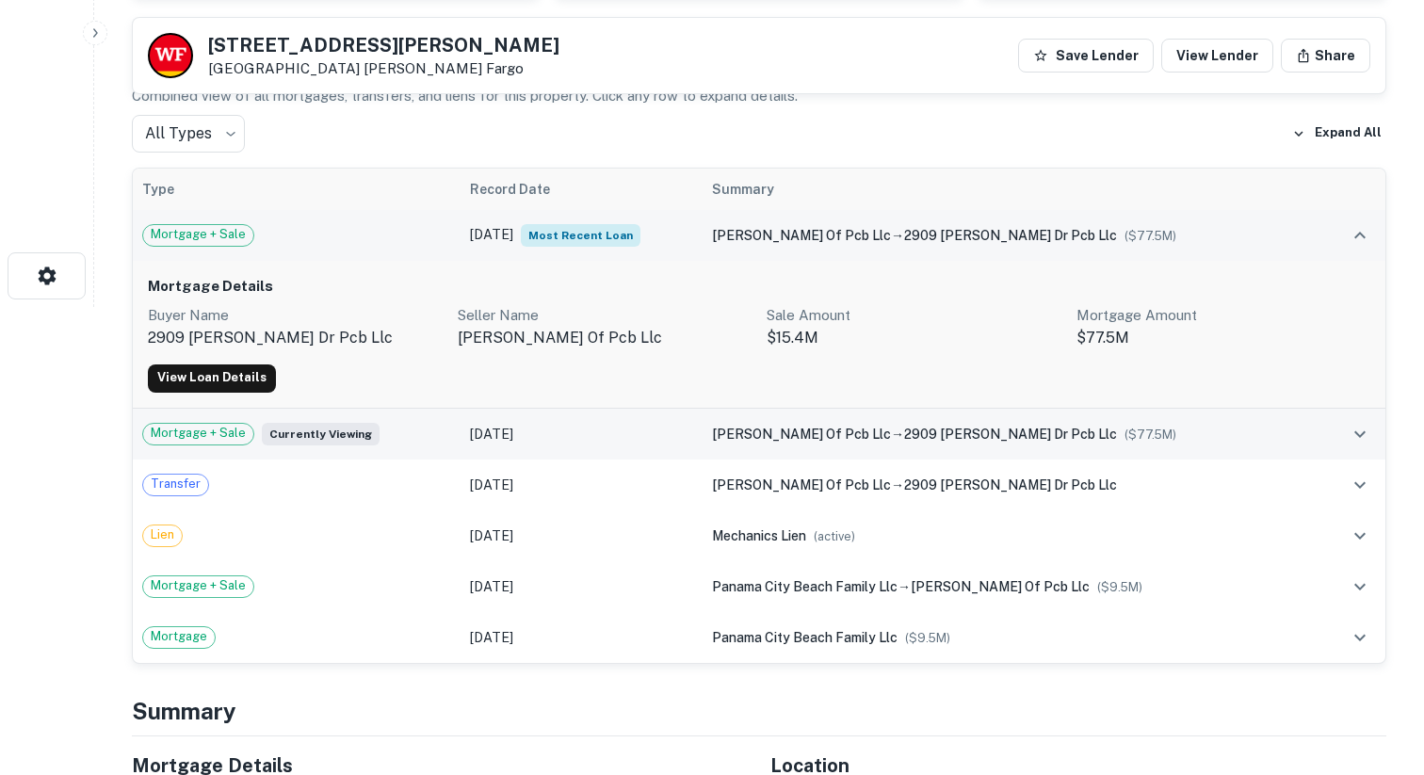
click at [1355, 442] on icon "expand row" at bounding box center [1360, 434] width 23 height 23
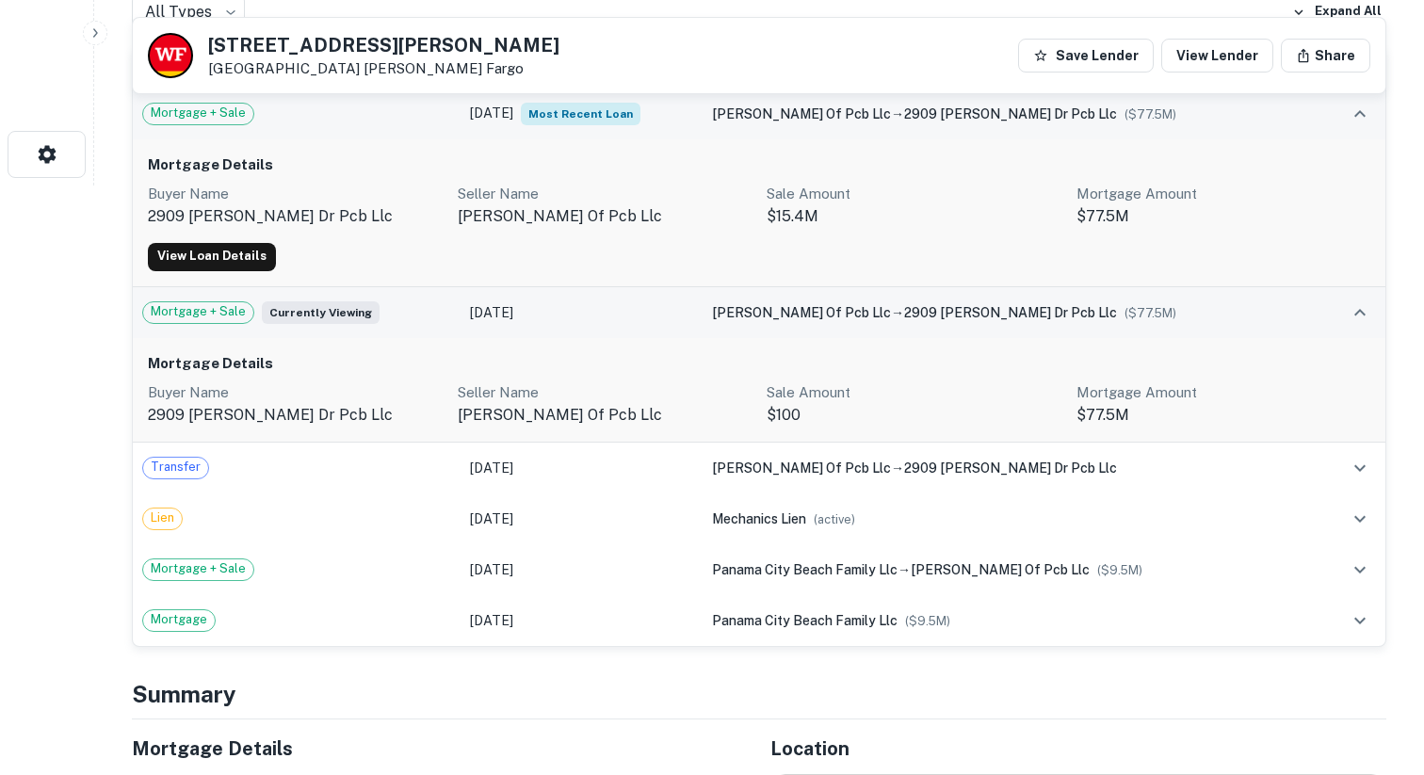
scroll to position [608, 0]
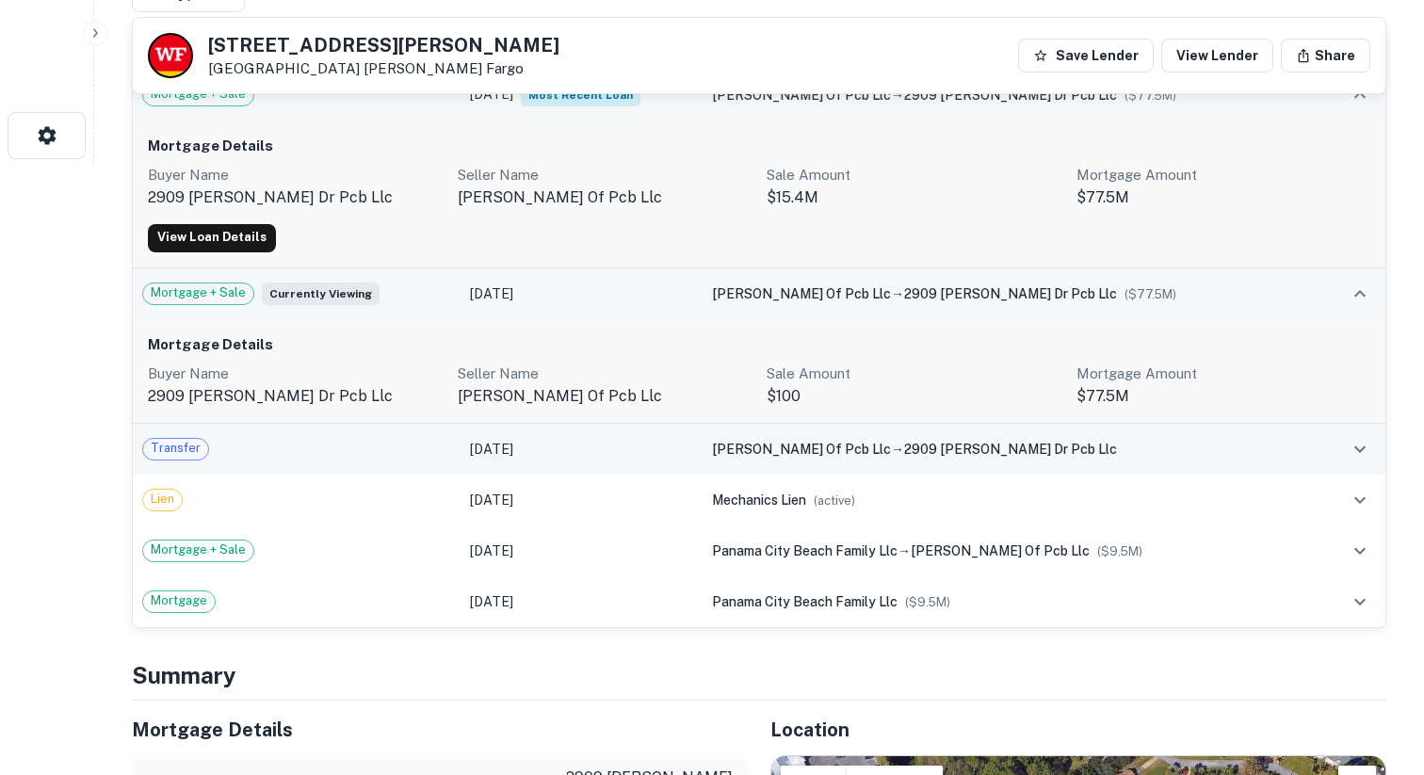
click at [1346, 455] on button "expand row" at bounding box center [1360, 449] width 32 height 32
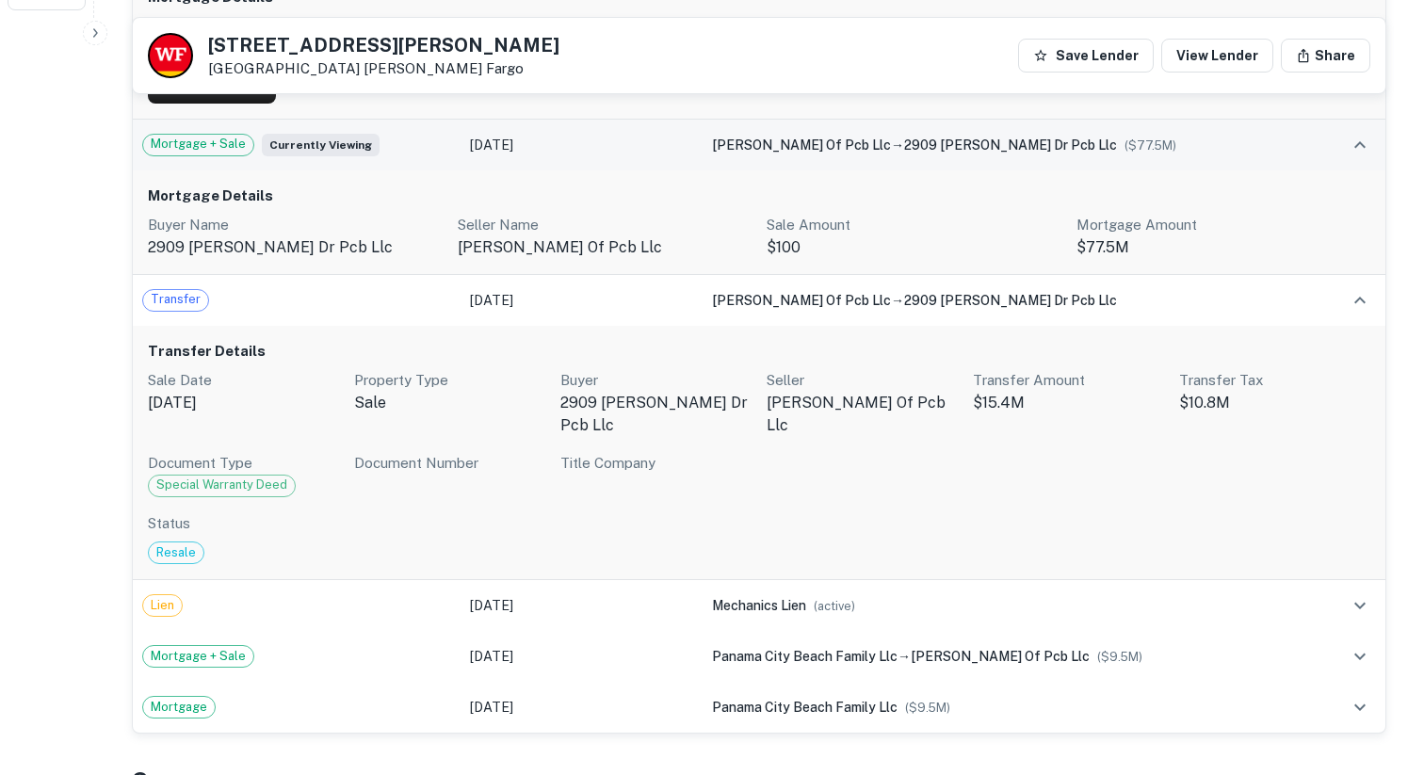
scroll to position [797, 0]
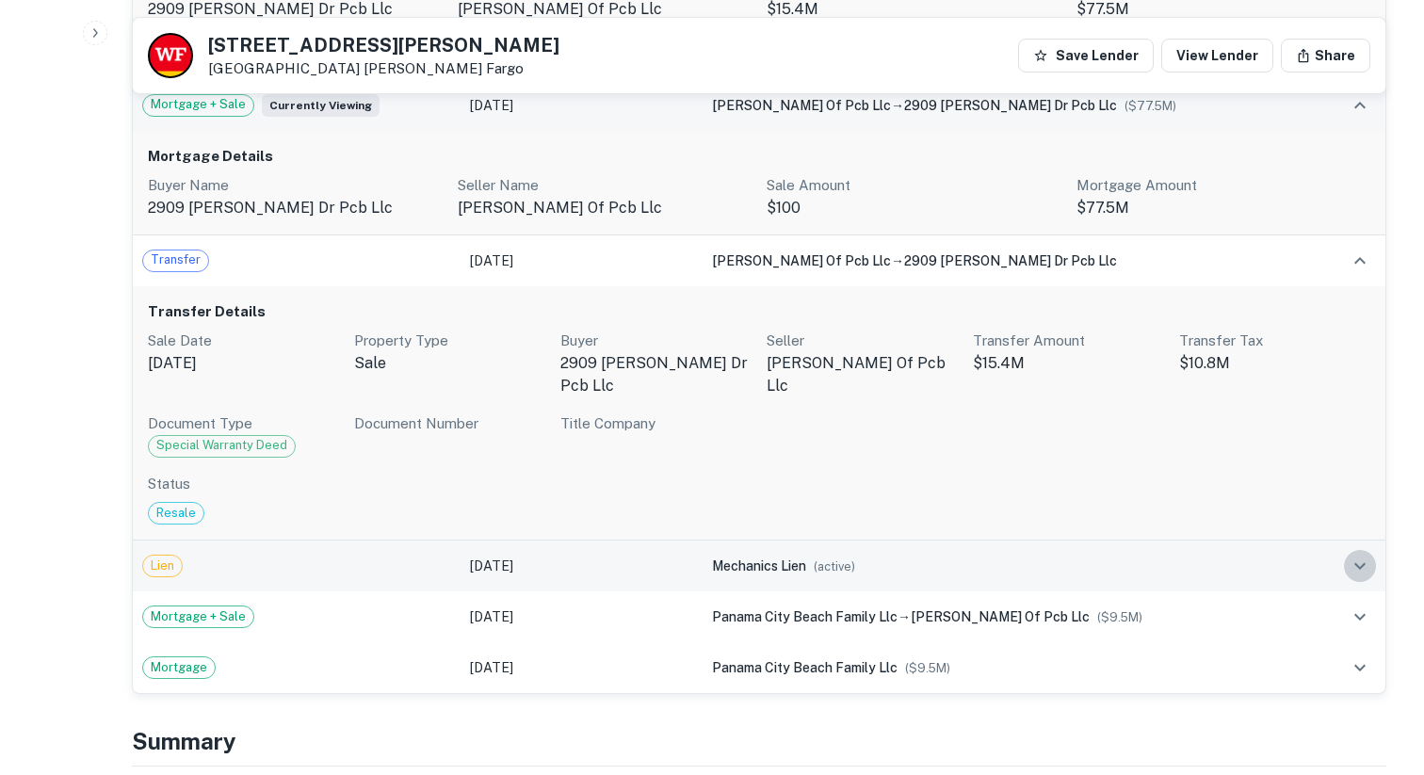
click at [1362, 555] on icon "expand row" at bounding box center [1360, 566] width 23 height 23
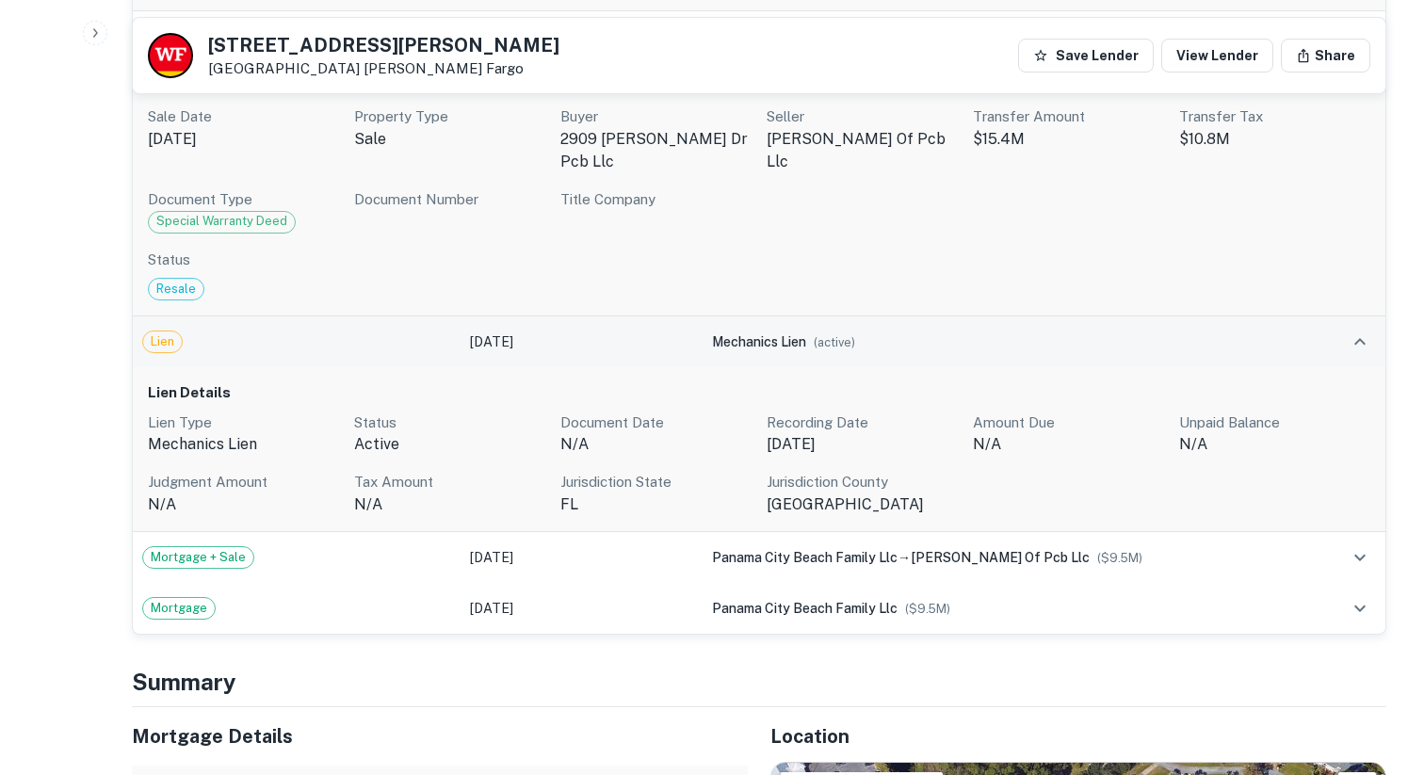
scroll to position [1083, 0]
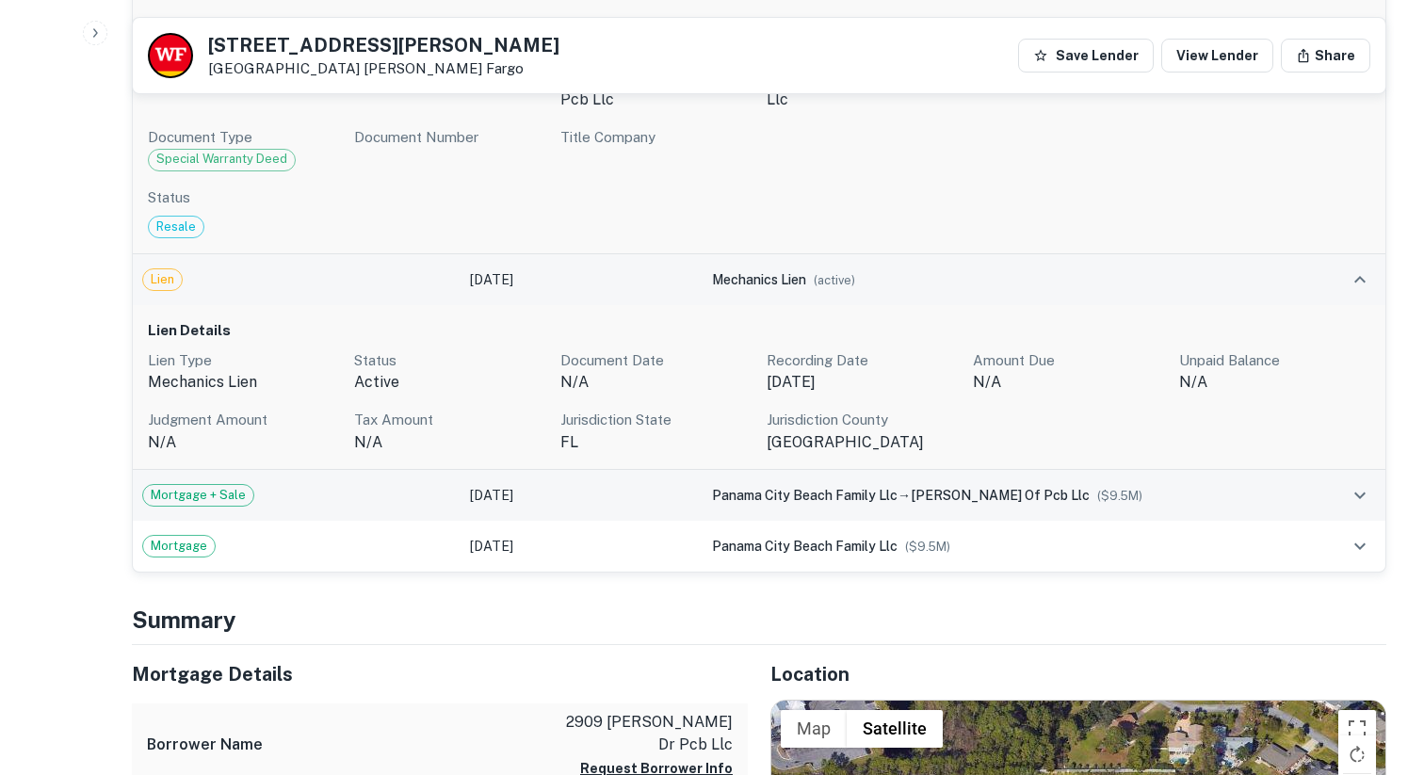
click at [1355, 489] on td at bounding box center [1352, 495] width 65 height 51
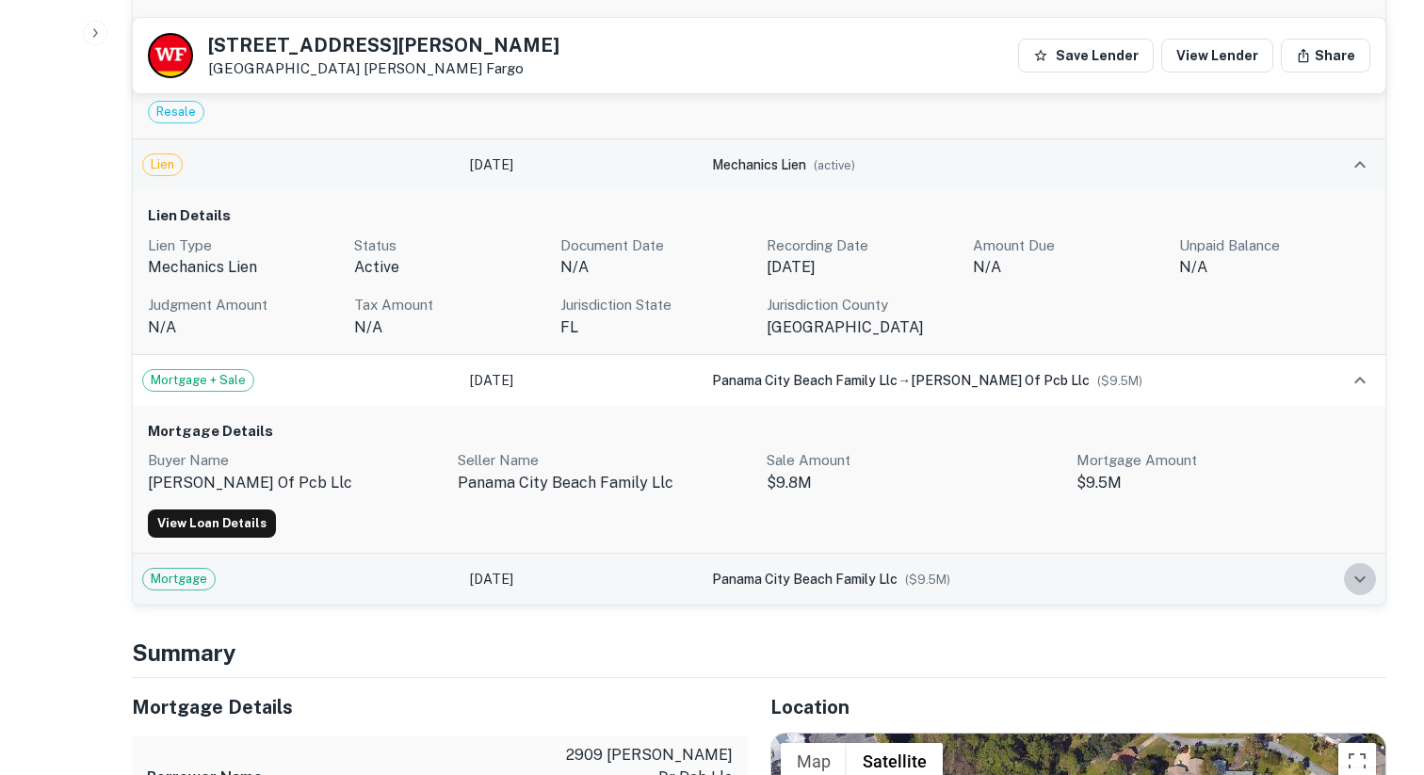
click at [1359, 576] on icon "expand row" at bounding box center [1359, 579] width 11 height 7
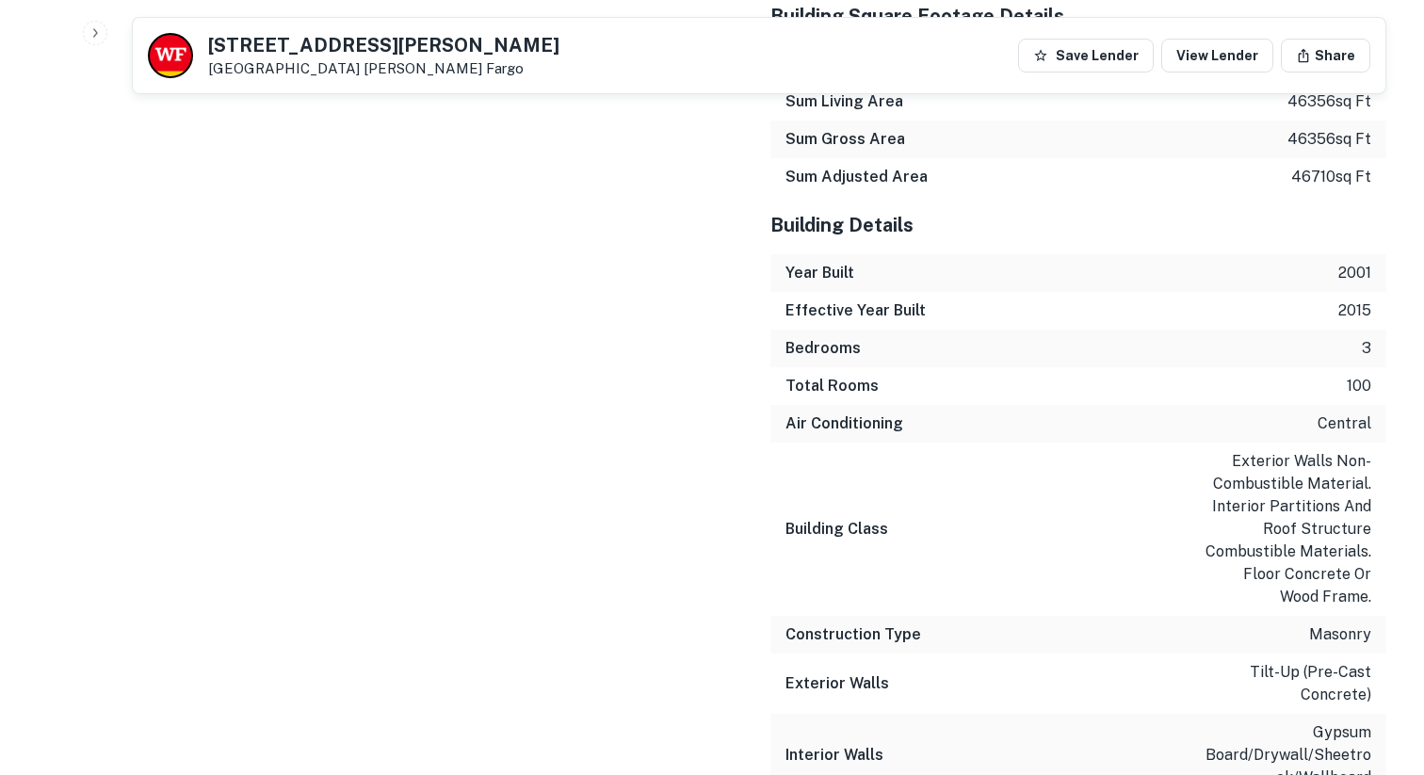
scroll to position [3922, 0]
